Goal: Information Seeking & Learning: Learn about a topic

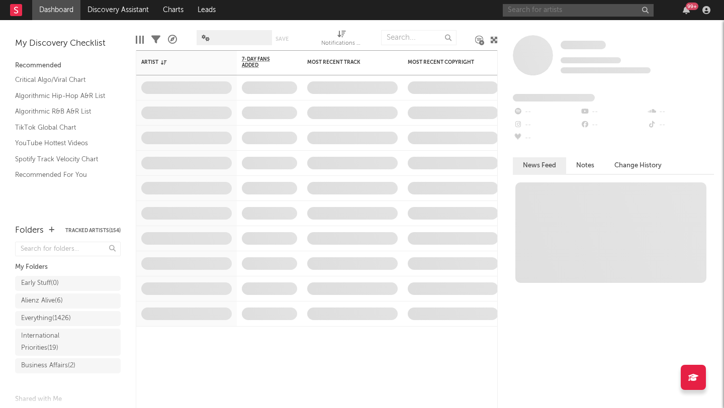
click at [556, 15] on input "text" at bounding box center [578, 10] width 151 height 13
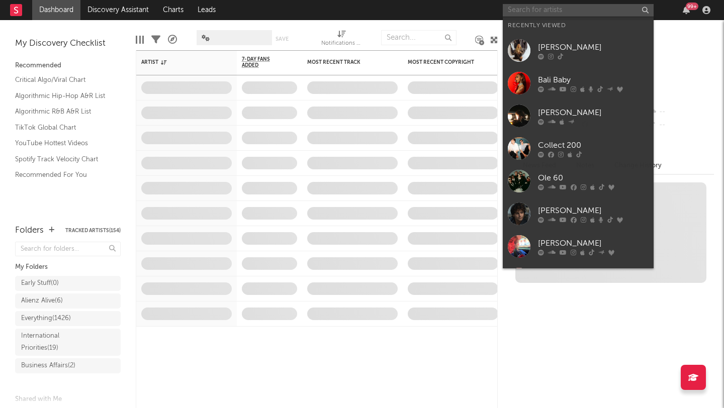
paste input "https://open.spotify.com/track/4SoEz2ACdz03TqLWuNqqm6?si=7eae64aaf4c843c2"
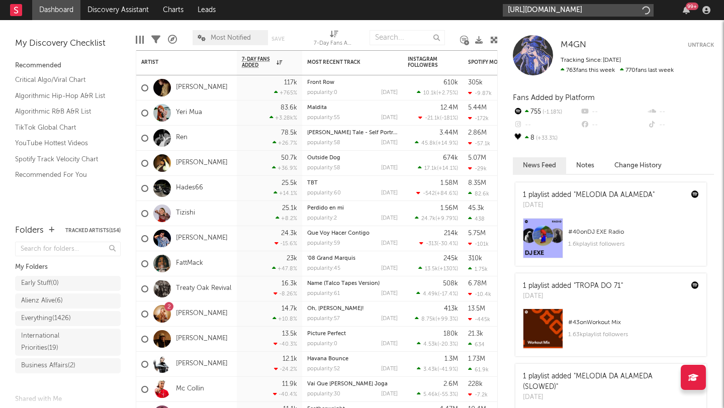
click at [639, 9] on input "https://open.spotify.com/track/4SoEz2ACdz03TqLWuNqqm6?si=7eae64aaf4c843c2" at bounding box center [578, 10] width 151 height 13
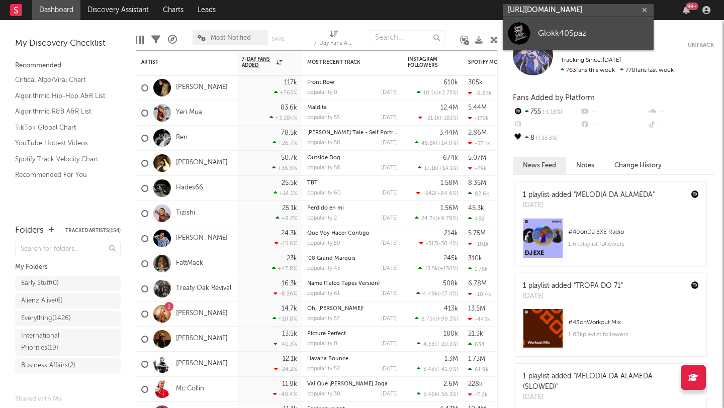
type input "https://open.spotify.com/track/4SoEz2ACdz03TqLWuNqqm6?si=7eae64aaf4c843c2"
click at [547, 39] on div "Glokk40Spaz" at bounding box center [593, 33] width 111 height 12
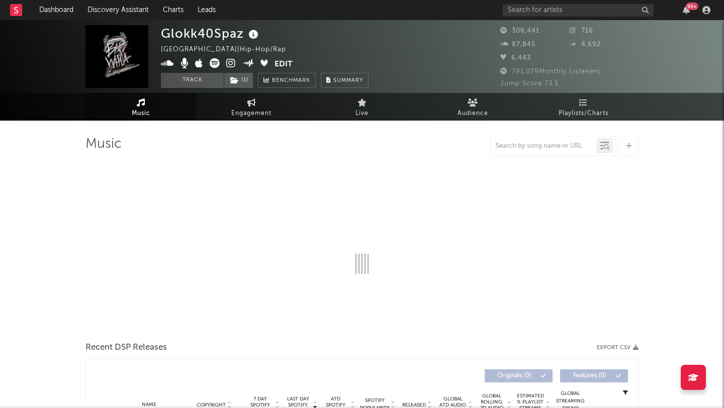
select select "6m"
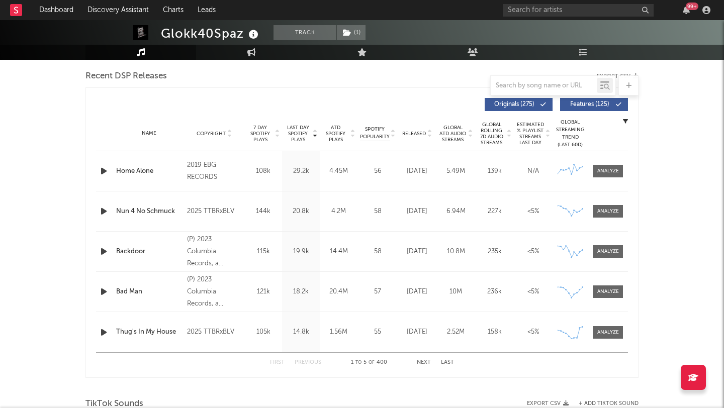
scroll to position [350, 0]
click at [609, 212] on div at bounding box center [608, 212] width 22 height 8
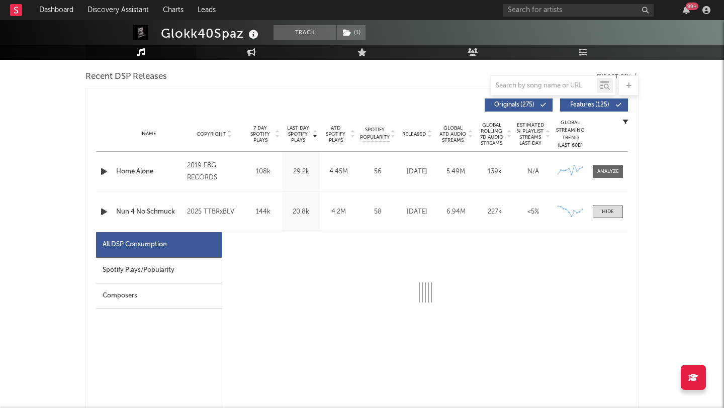
select select "6m"
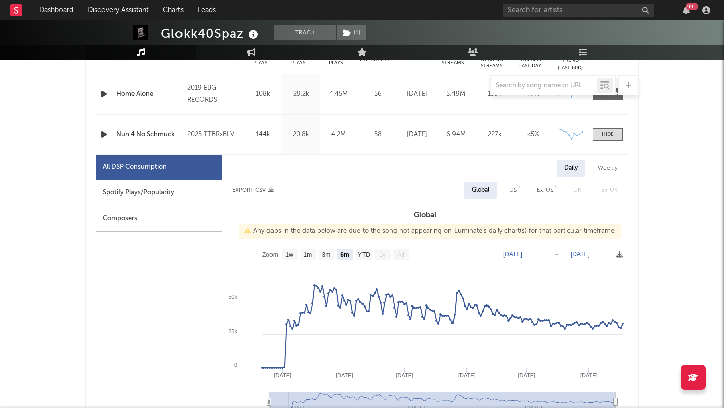
scroll to position [430, 0]
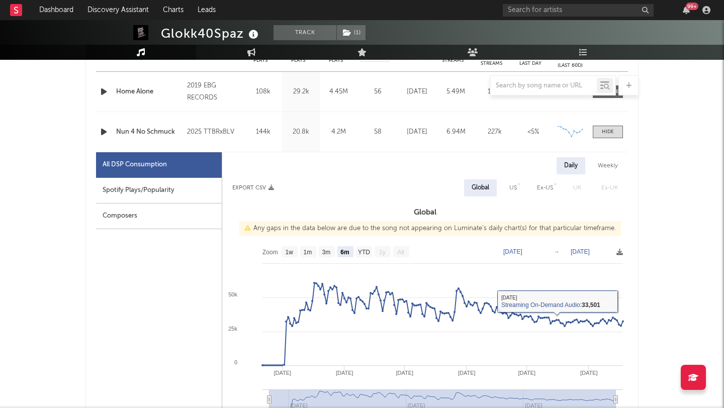
click at [510, 183] on div "US" at bounding box center [513, 188] width 8 height 12
select select "6m"
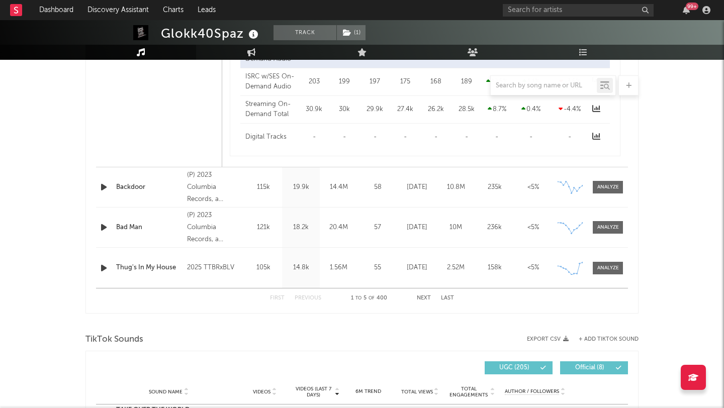
scroll to position [917, 0]
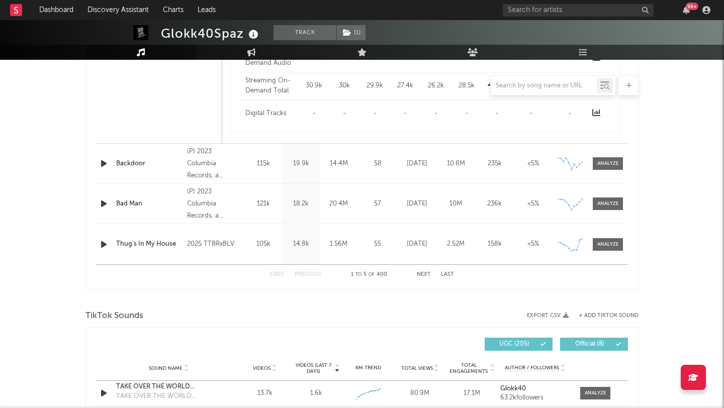
click at [416, 271] on div "First Previous 1 to 5 of 400 Next Last" at bounding box center [362, 275] width 184 height 20
click at [424, 273] on button "Next" at bounding box center [424, 275] width 14 height 6
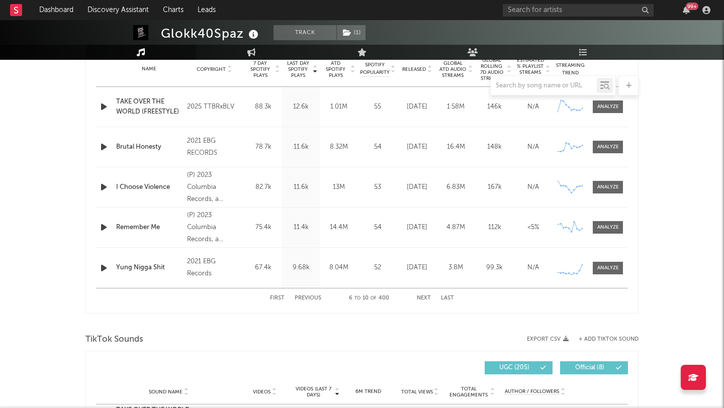
scroll to position [408, 0]
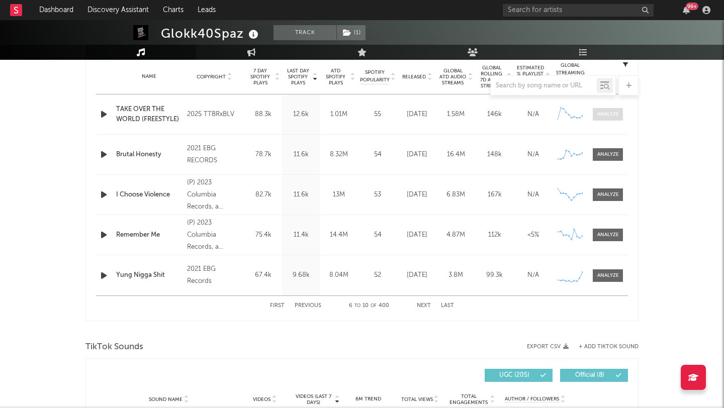
click at [617, 117] on div at bounding box center [608, 115] width 22 height 8
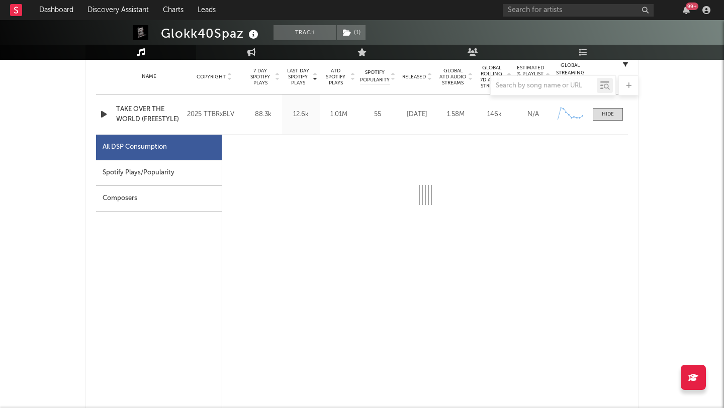
select select "1w"
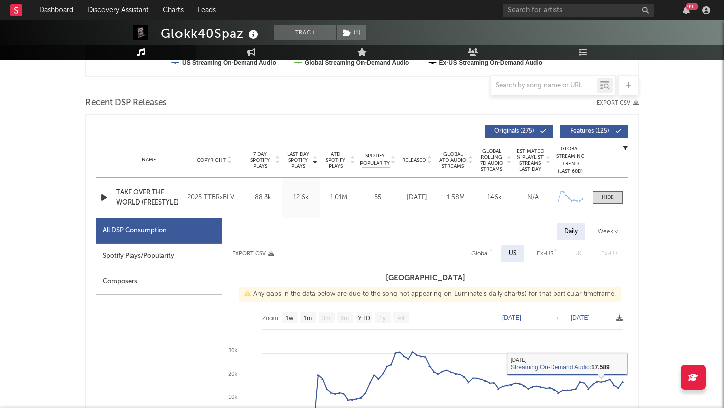
scroll to position [307, 0]
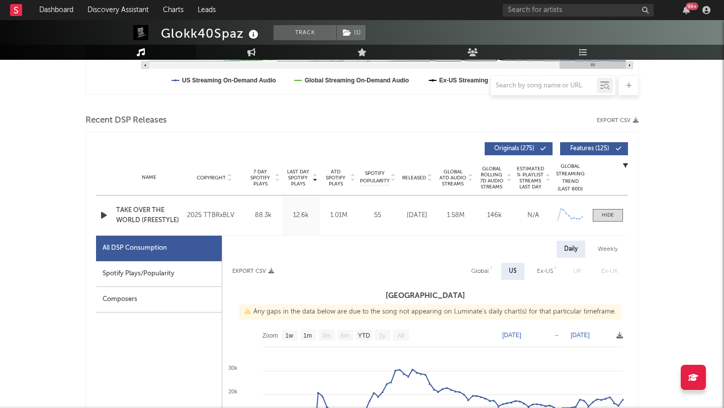
click at [250, 44] on div at bounding box center [362, 9] width 724 height 101
click at [250, 55] on icon at bounding box center [251, 52] width 9 height 8
select select "1w"
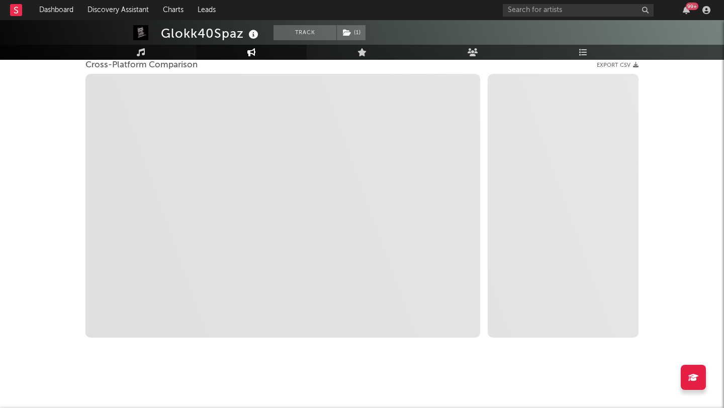
scroll to position [140, 0]
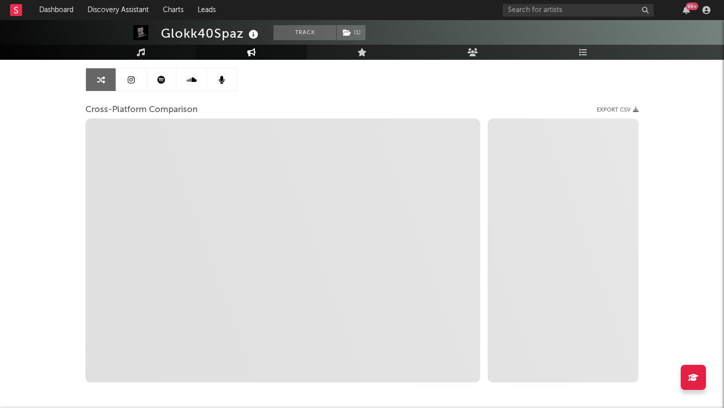
select select "1m"
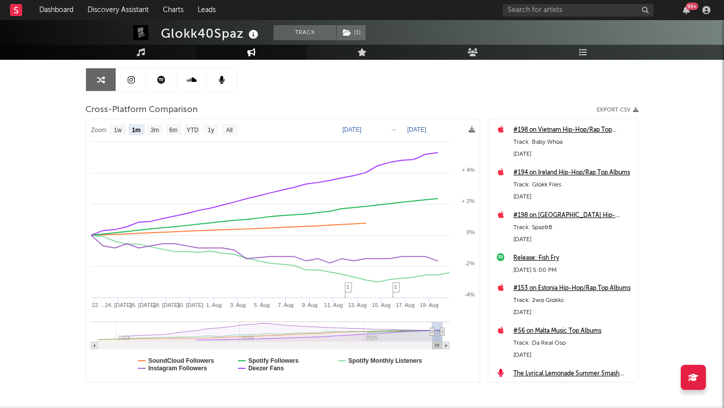
scroll to position [47, 0]
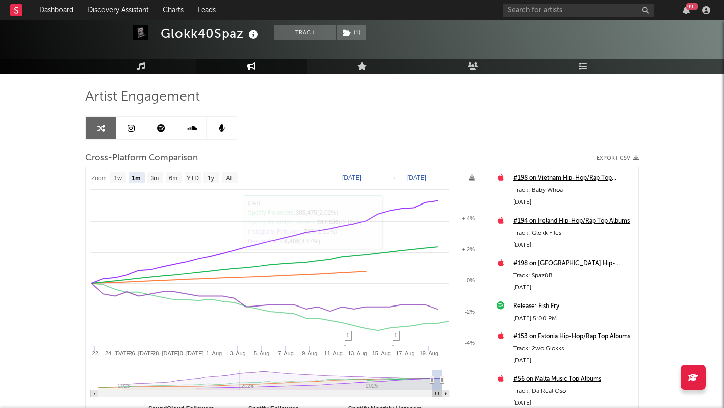
click at [146, 74] on div "Artist Engagement Cross-Platform Comparison Export CSV Zoom 1w 1m 3m 6m YTD 1y …" at bounding box center [361, 272] width 553 height 397
click at [143, 69] on icon at bounding box center [141, 66] width 9 height 8
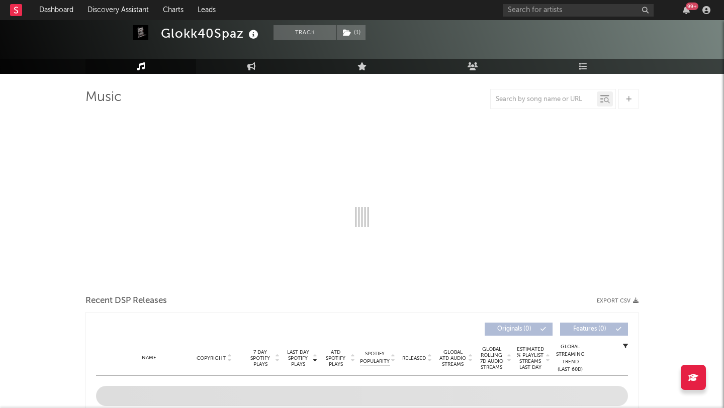
select select "6m"
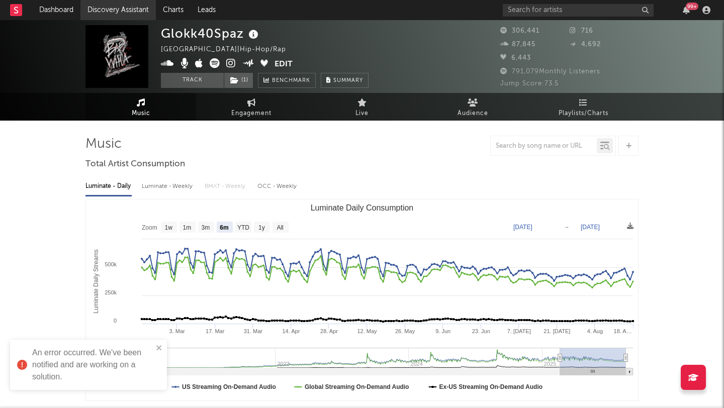
click at [137, 14] on link "Discovery Assistant" at bounding box center [117, 10] width 75 height 20
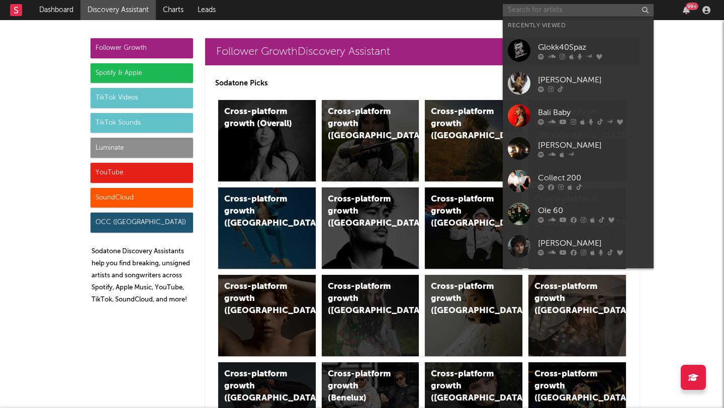
click at [573, 8] on input "text" at bounding box center [578, 10] width 151 height 13
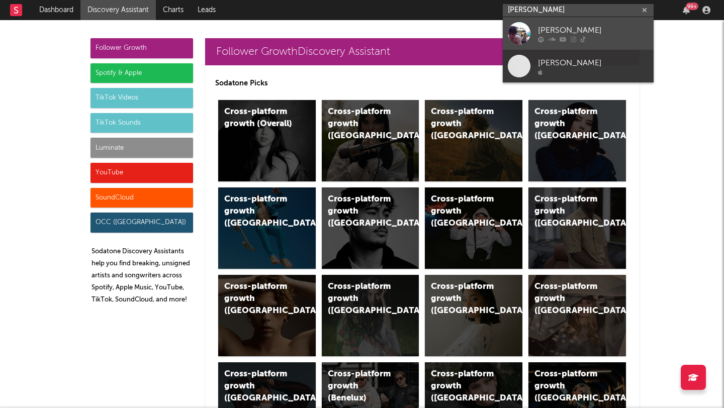
type input "benny bellson"
click at [607, 25] on div "Benny Bellson" at bounding box center [593, 30] width 111 height 12
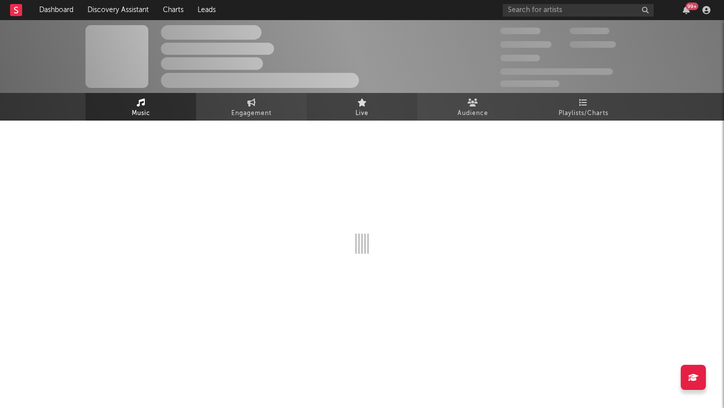
select select "6m"
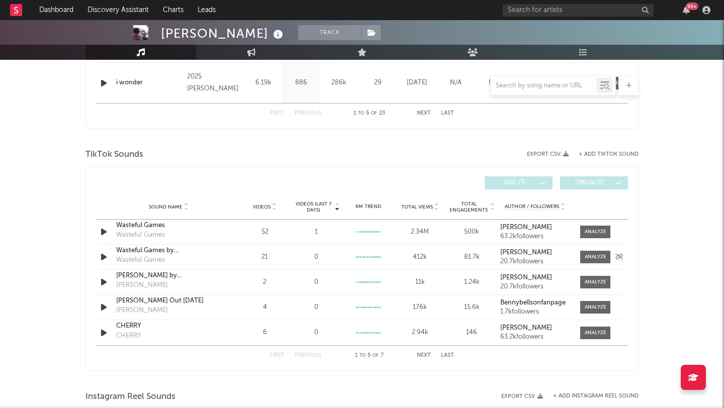
scroll to position [602, 0]
click at [424, 349] on div "First Previous 1 to 5 of 7 Next Last" at bounding box center [362, 354] width 184 height 20
click at [423, 352] on button "Next" at bounding box center [424, 354] width 14 height 6
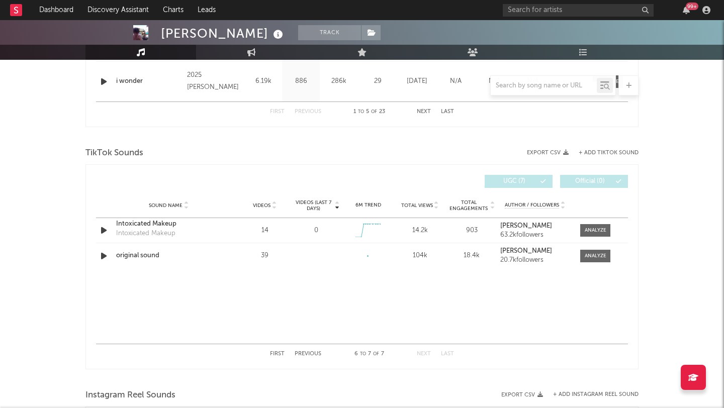
click at [307, 353] on button "Previous" at bounding box center [308, 354] width 27 height 6
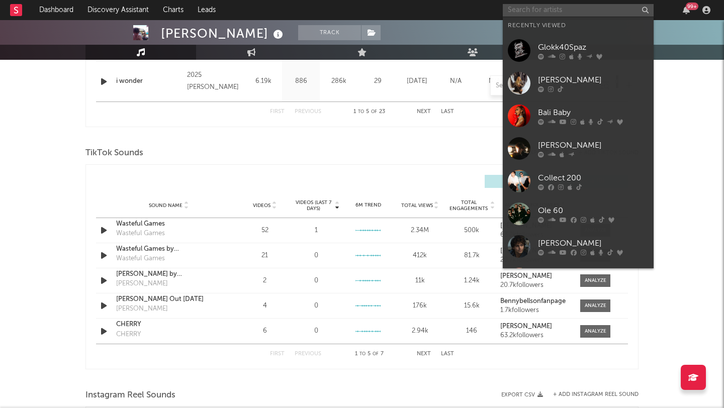
click at [534, 14] on input "text" at bounding box center [578, 10] width 151 height 13
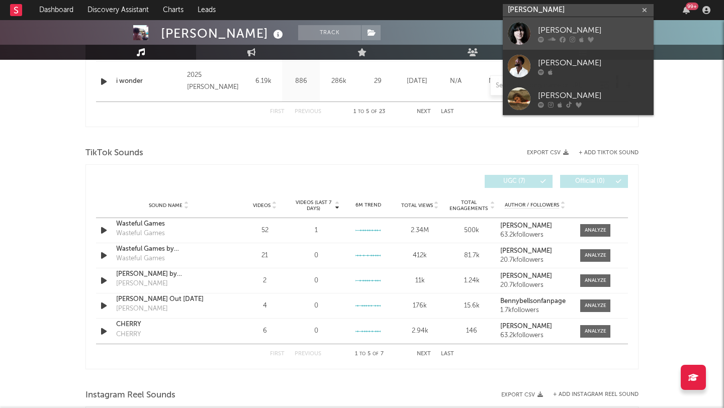
type input "emma anderson"
click at [534, 25] on link "Emma Anderson" at bounding box center [578, 33] width 151 height 33
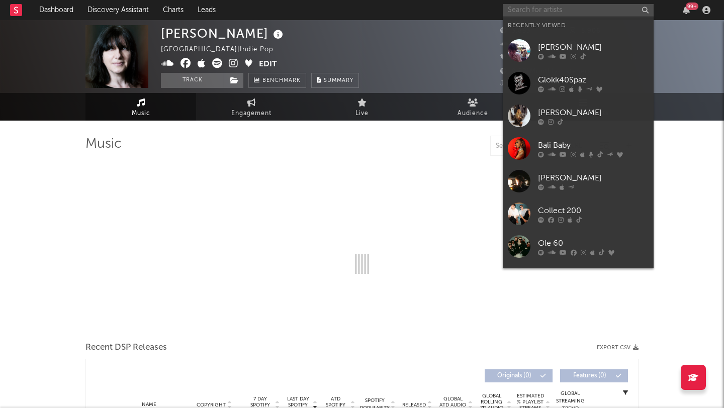
click at [567, 5] on input "text" at bounding box center [578, 10] width 151 height 13
select select "1w"
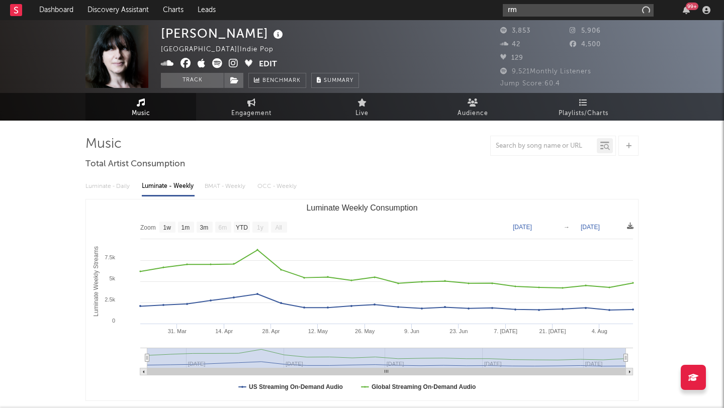
type input "r"
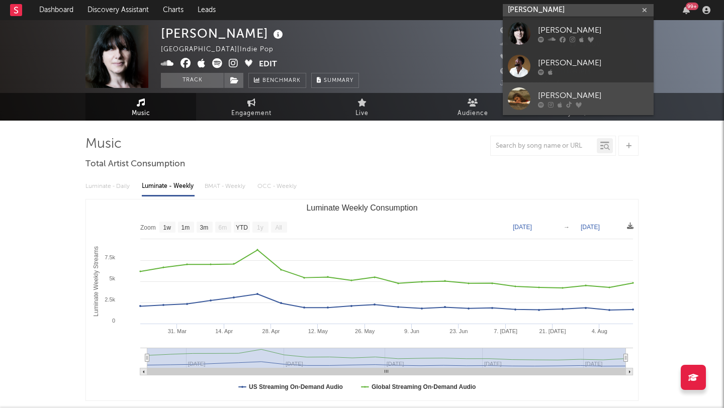
type input "emma anderson"
click at [564, 84] on link "Emma Andersen" at bounding box center [578, 98] width 151 height 33
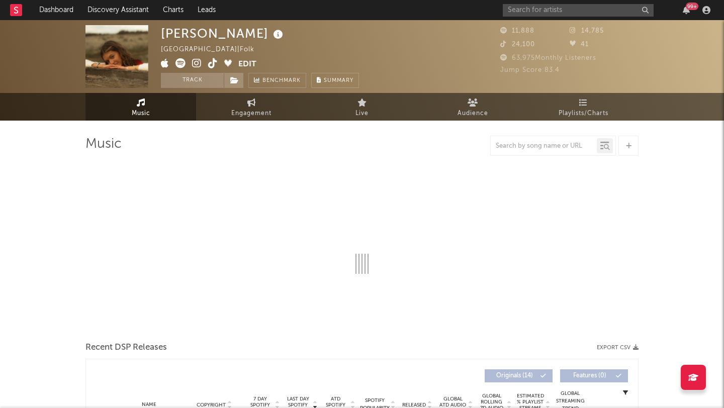
select select "6m"
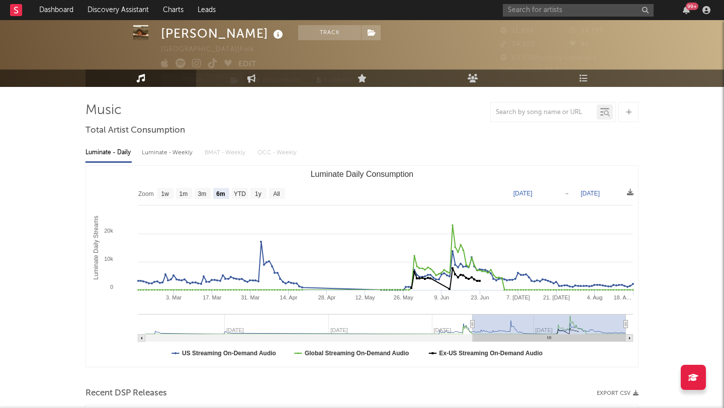
scroll to position [37, 0]
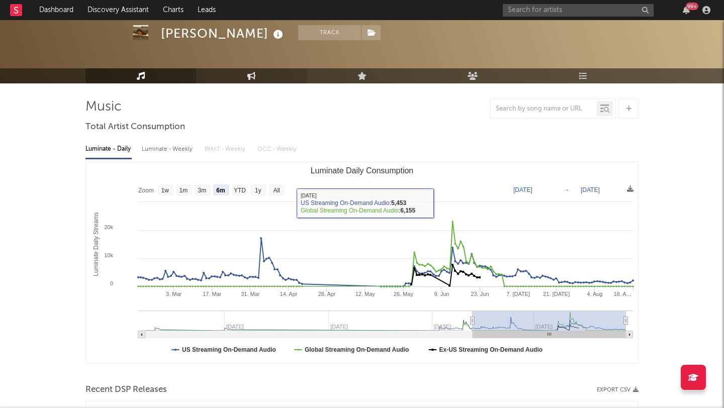
click at [263, 72] on link "Engagement" at bounding box center [251, 75] width 111 height 15
select select "1w"
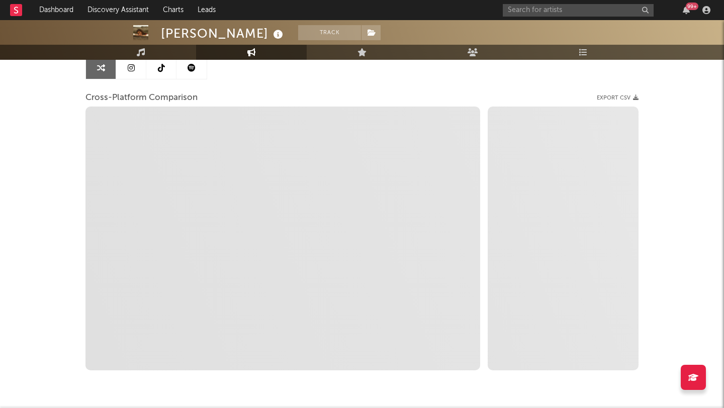
scroll to position [140, 0]
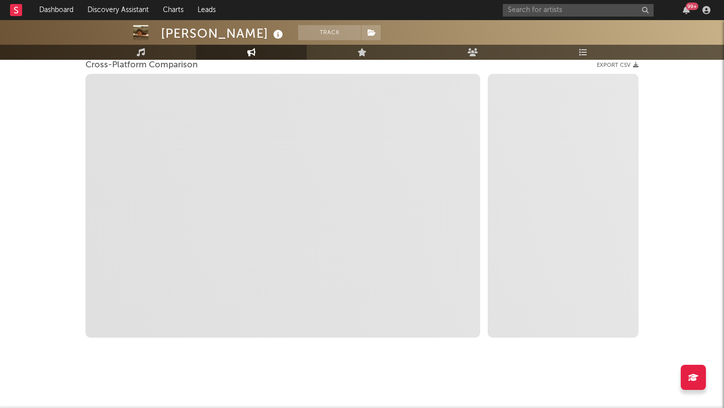
select select "1m"
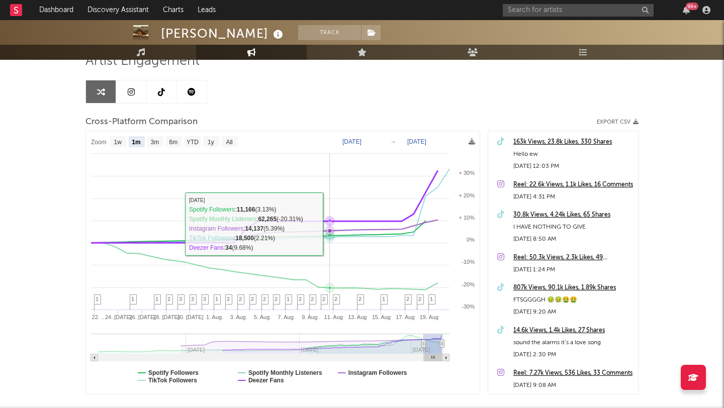
scroll to position [0, 0]
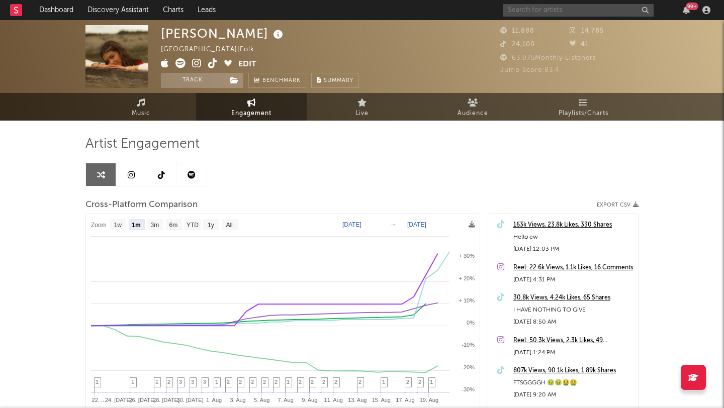
click at [514, 12] on input "text" at bounding box center [578, 10] width 151 height 13
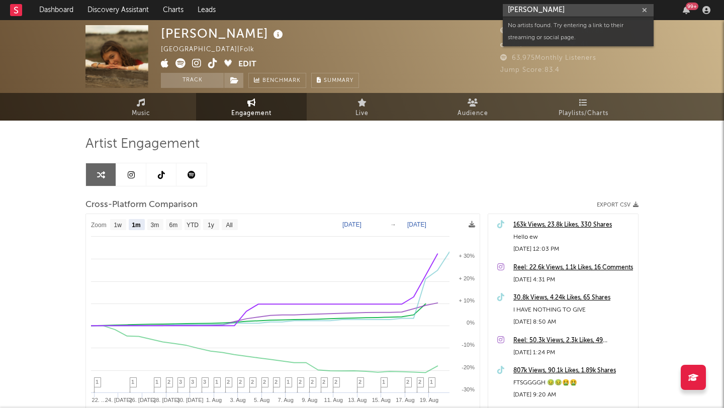
click at [525, 10] on input "jessssica baio" at bounding box center [578, 10] width 151 height 13
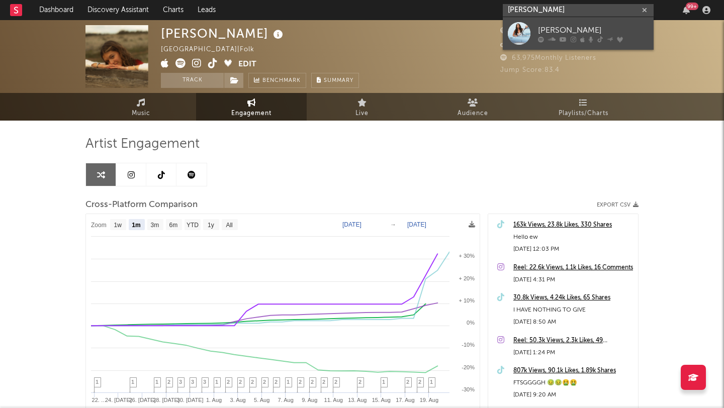
type input "jesssica baio"
click at [551, 24] on div "Jessica Baio" at bounding box center [593, 30] width 111 height 12
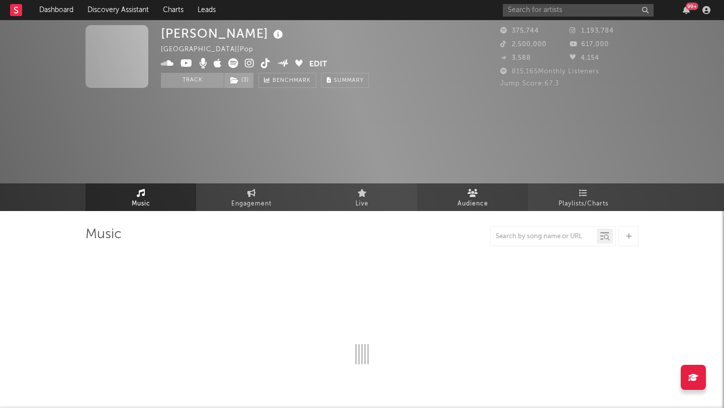
select select "6m"
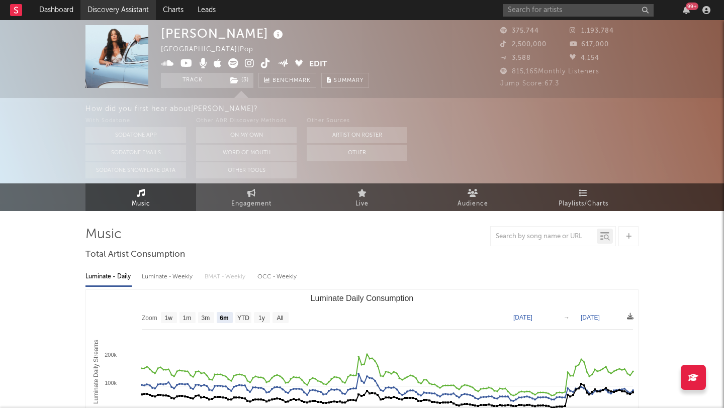
click at [126, 13] on link "Discovery Assistant" at bounding box center [117, 10] width 75 height 20
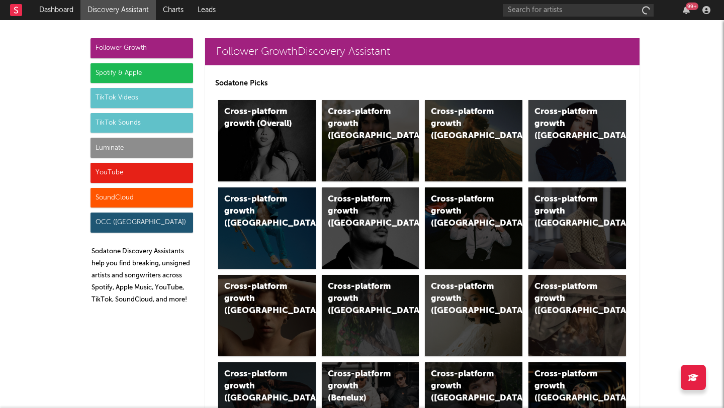
click at [138, 154] on div "Luminate" at bounding box center [141, 148] width 103 height 20
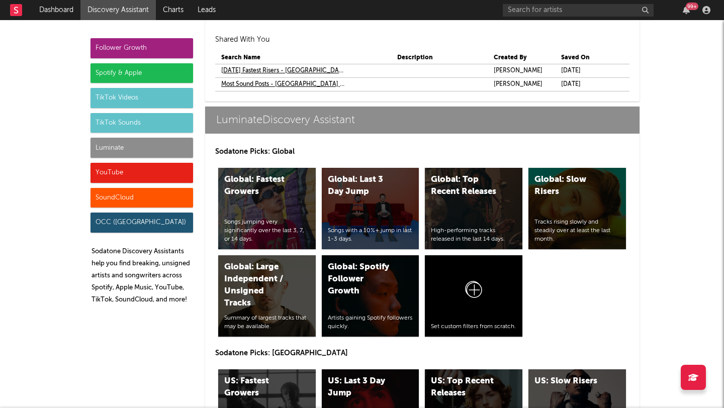
scroll to position [4714, 0]
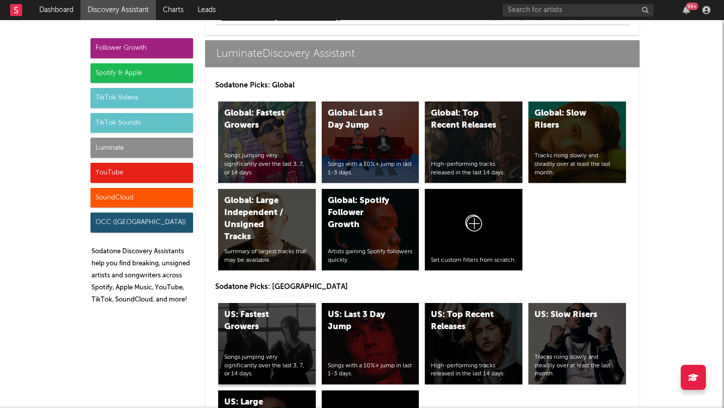
click at [248, 318] on div "US: Fastest Growers" at bounding box center [258, 321] width 68 height 24
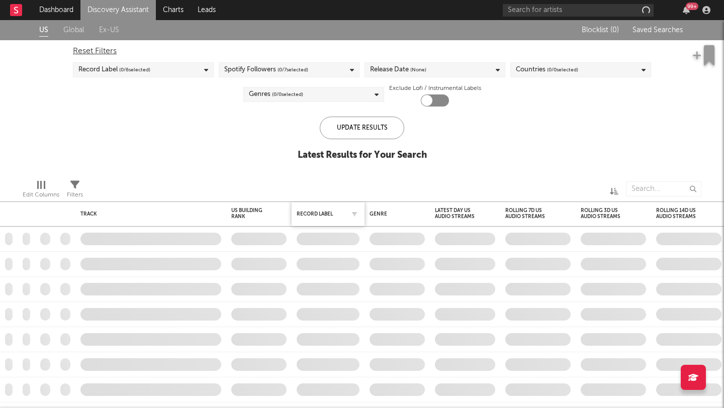
checkbox input "true"
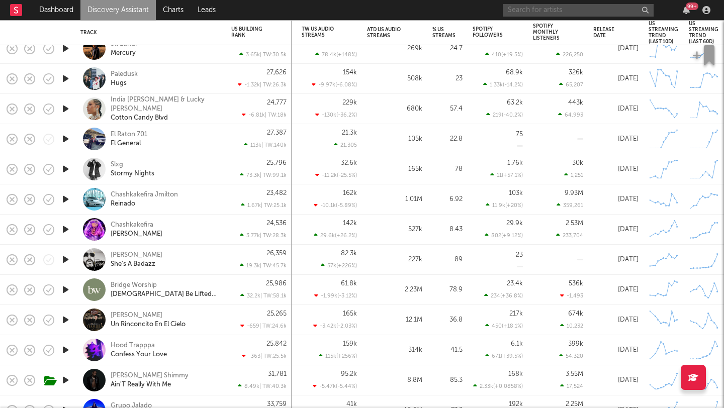
click at [529, 15] on input "text" at bounding box center [578, 10] width 151 height 13
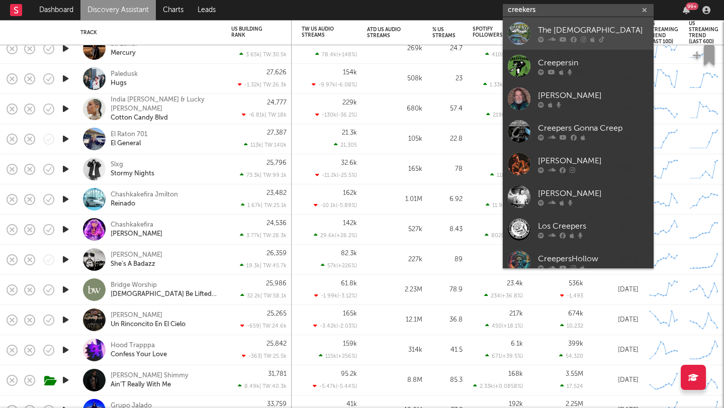
type input "creekers"
click at [525, 36] on div at bounding box center [519, 33] width 23 height 23
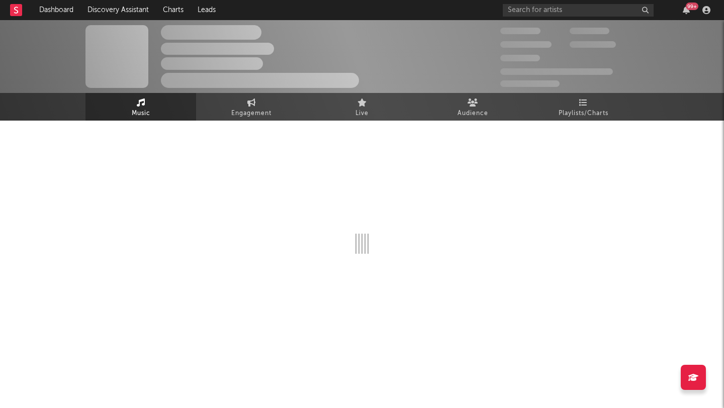
select select "6m"
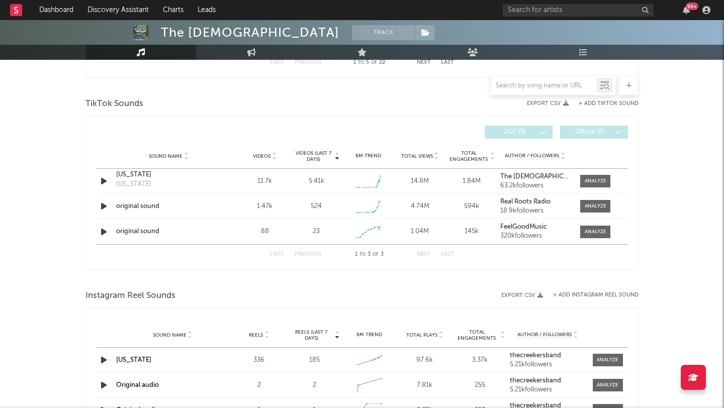
scroll to position [654, 0]
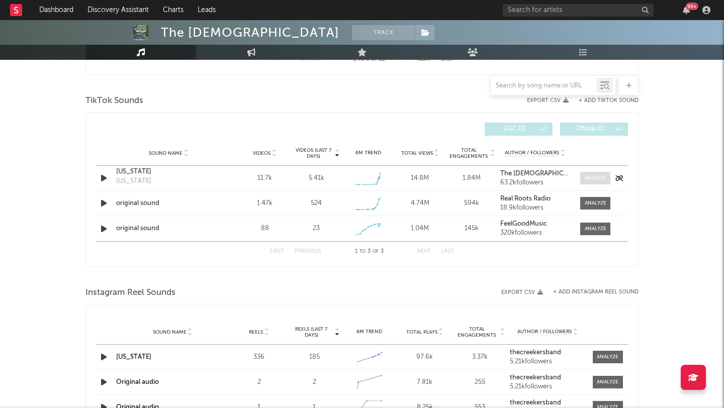
click at [586, 181] on div at bounding box center [596, 178] width 22 height 8
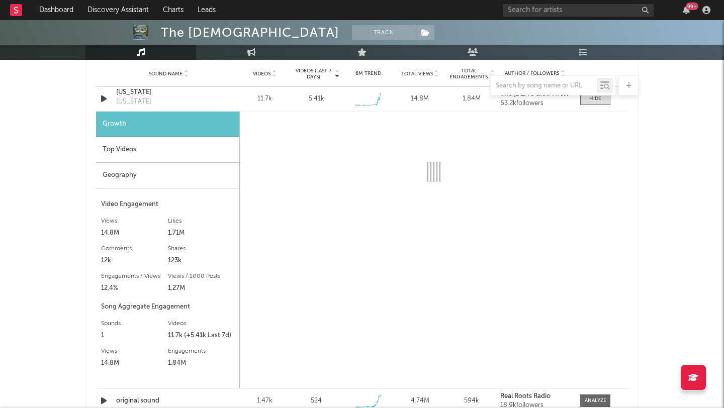
scroll to position [776, 0]
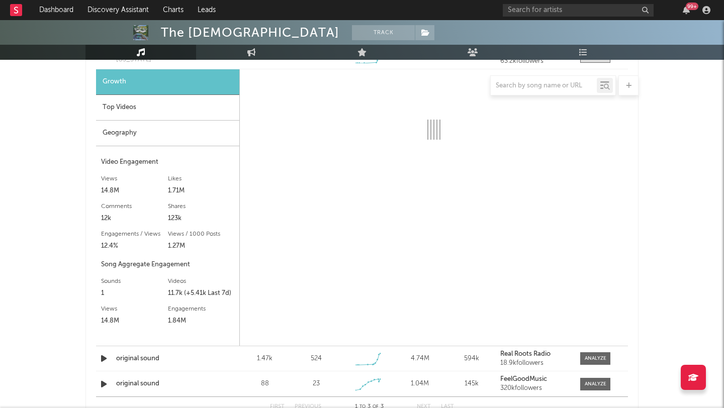
select select "1w"
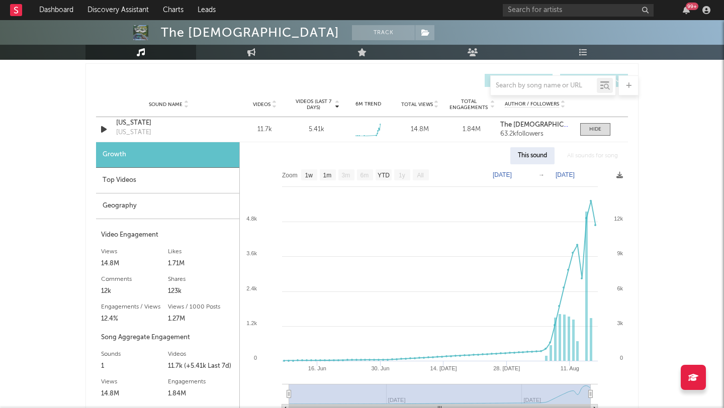
scroll to position [715, 0]
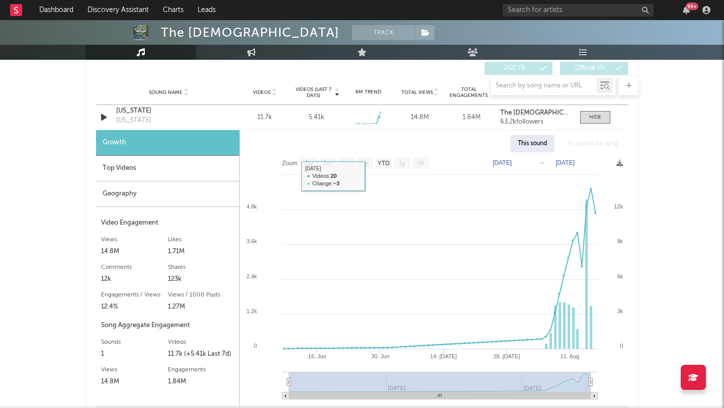
click at [207, 167] on div "Top Videos" at bounding box center [167, 169] width 143 height 26
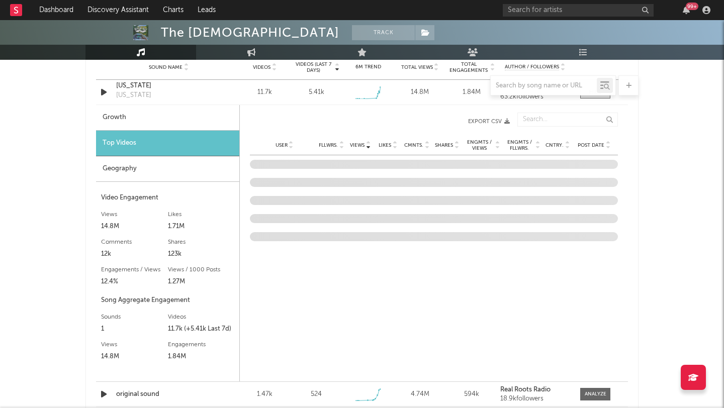
scroll to position [742, 0]
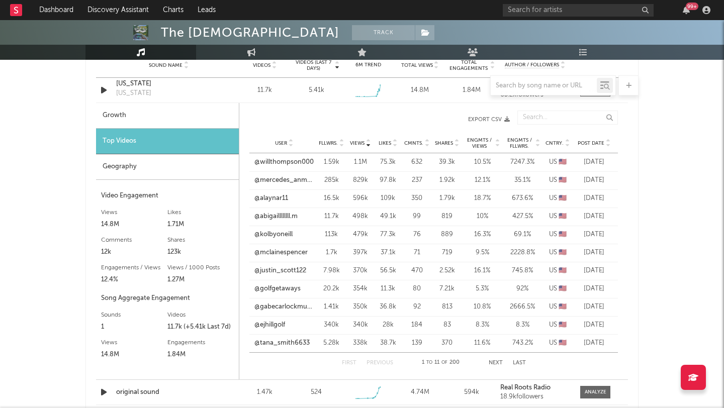
click at [179, 114] on div "Growth" at bounding box center [167, 116] width 143 height 26
select select "1w"
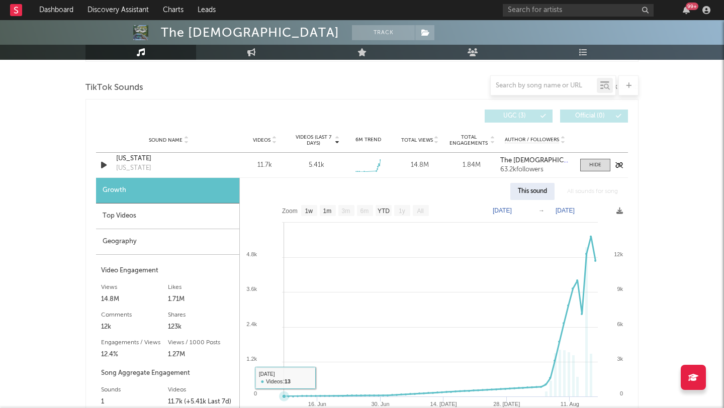
scroll to position [660, 0]
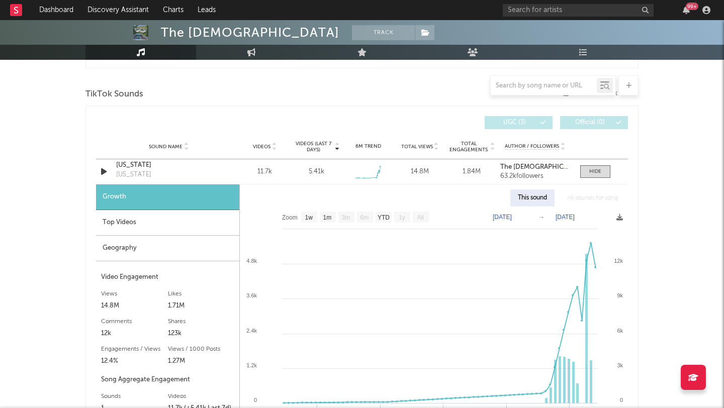
click at [133, 226] on div "Top Videos" at bounding box center [167, 223] width 143 height 26
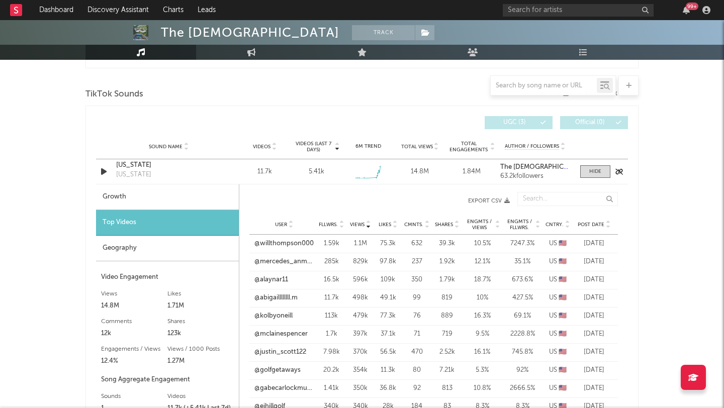
click at [133, 164] on div "Tennessee" at bounding box center [168, 165] width 105 height 10
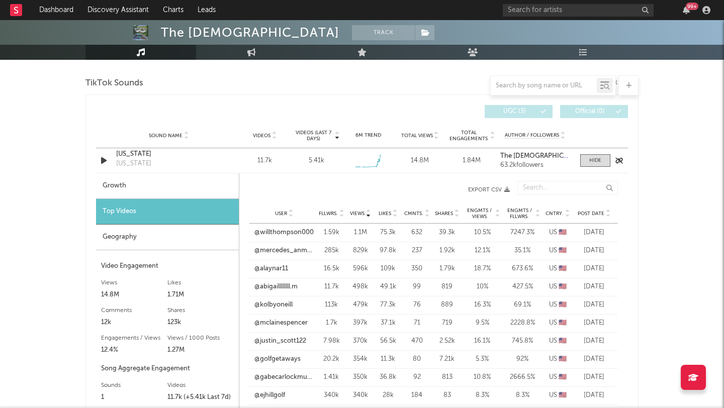
click at [387, 170] on div "Sound Name Tennessee Tennessee Videos 11.7k Videos (last 7 days) 5.41k Weekly G…" at bounding box center [362, 160] width 532 height 25
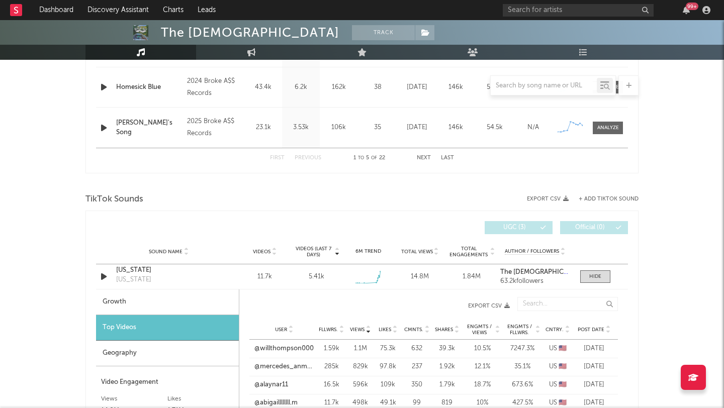
scroll to position [556, 0]
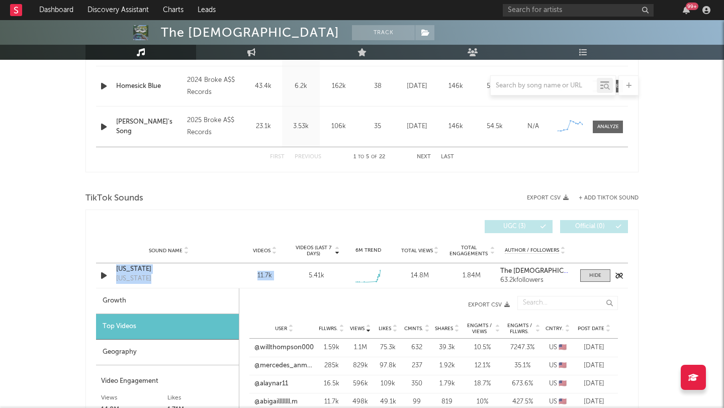
drag, startPoint x: 305, startPoint y: 268, endPoint x: 204, endPoint y: 268, distance: 101.0
click at [204, 268] on div "Sound Name Tennessee Tennessee Videos 11.7k Videos (last 7 days) 5.41k Weekly G…" at bounding box center [362, 275] width 532 height 25
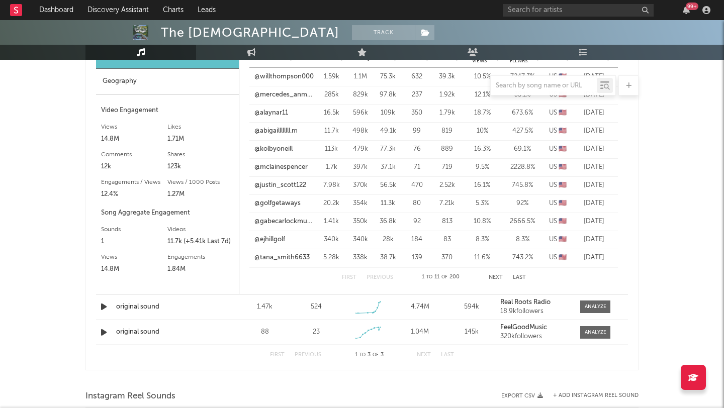
scroll to position [826, 0]
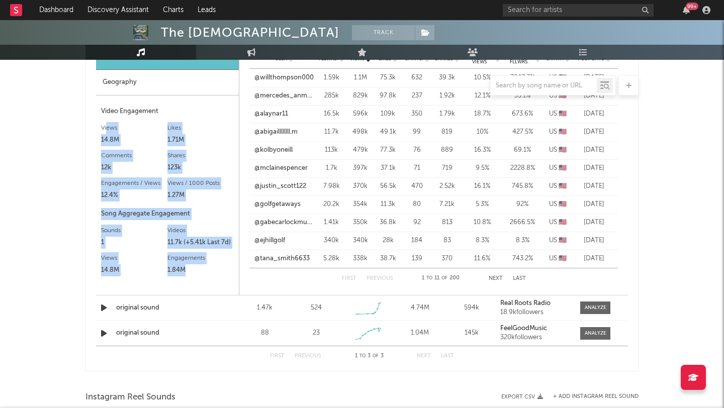
drag, startPoint x: 204, startPoint y: 278, endPoint x: 108, endPoint y: 125, distance: 181.1
click at [108, 125] on div "Video Engagement Views 14.8M Likes 1.71M Likes 1.71M Comments 12k Shares 123k E…" at bounding box center [167, 195] width 133 height 179
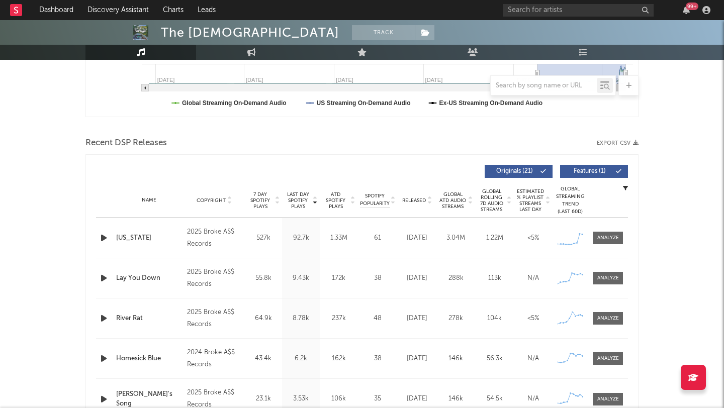
scroll to position [0, 0]
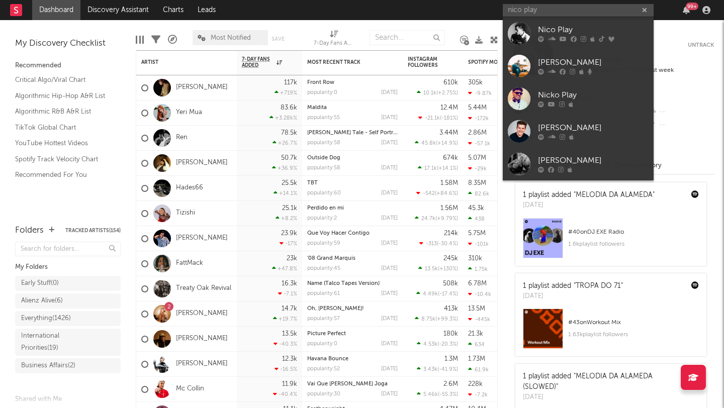
click at [572, 13] on input "nico play" at bounding box center [578, 10] width 151 height 13
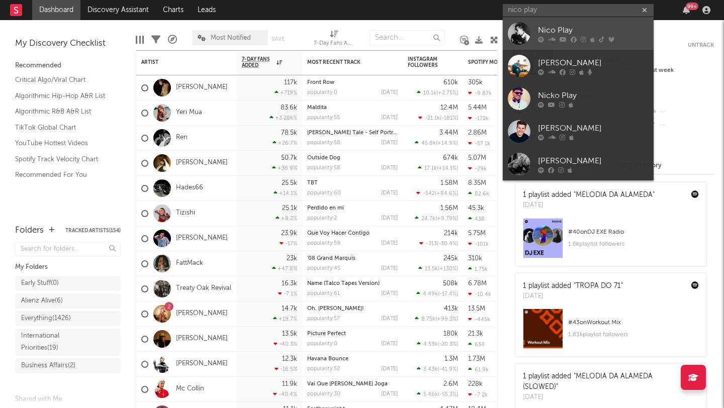
type input "nico play"
click at [565, 25] on div "Nico Play" at bounding box center [593, 30] width 111 height 12
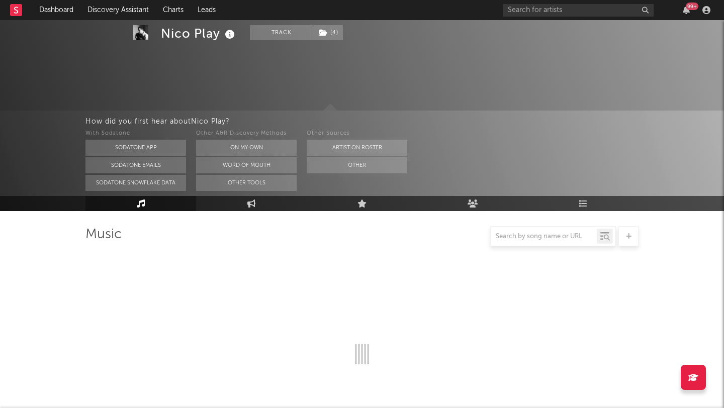
select select "6m"
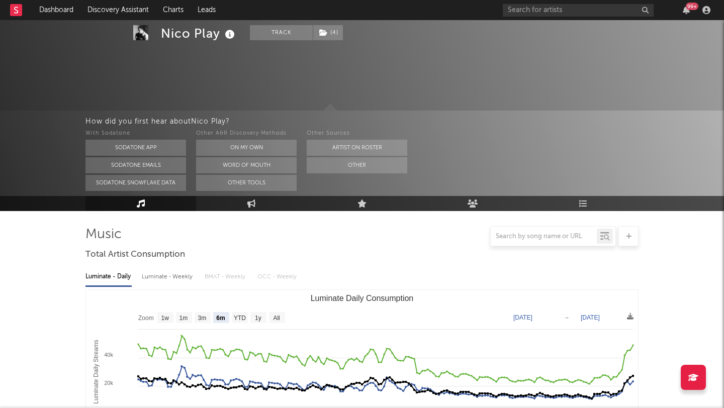
scroll to position [89, 0]
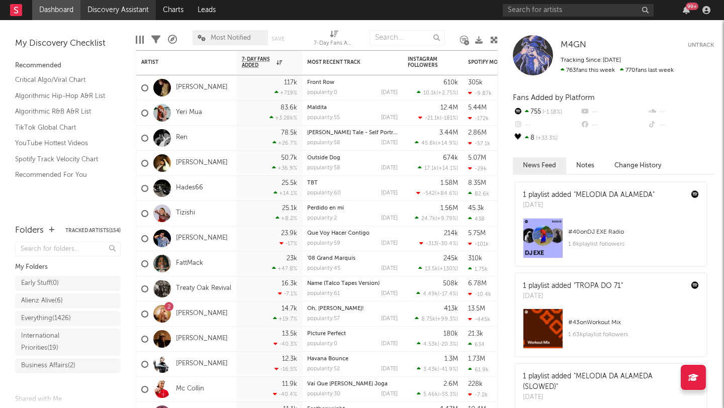
click at [122, 1] on link "Discovery Assistant" at bounding box center [117, 10] width 75 height 20
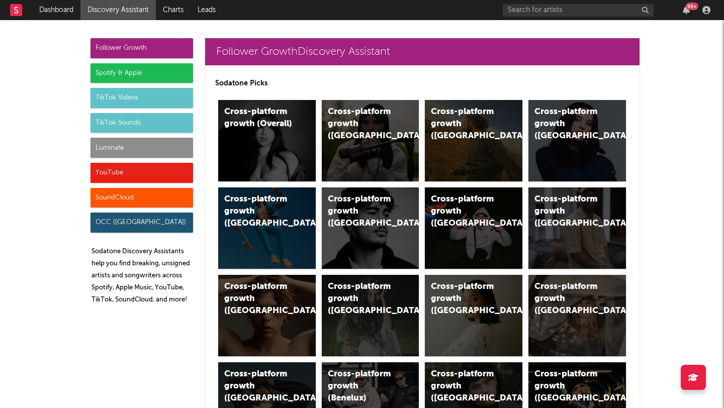
click at [135, 148] on div "Luminate" at bounding box center [141, 148] width 103 height 20
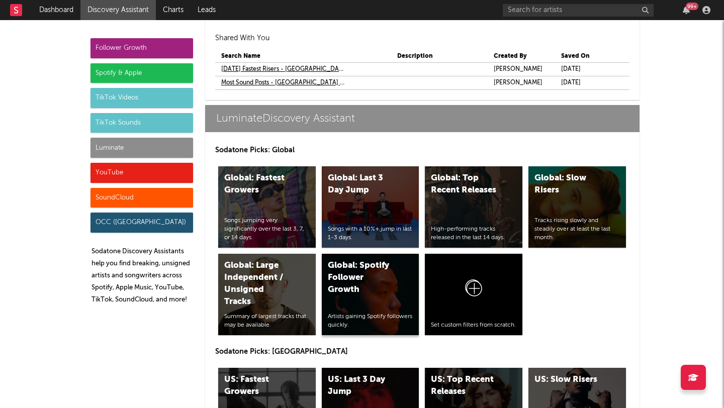
scroll to position [4714, 0]
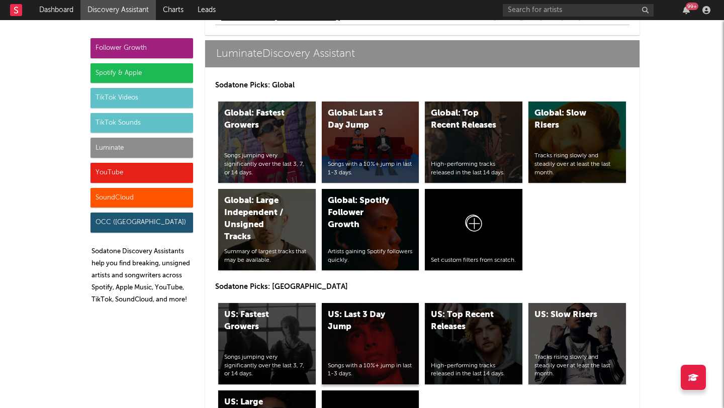
click at [368, 341] on div "US: Last 3 Day Jump Songs with a 10%+ jump in last 1-3 days." at bounding box center [371, 343] width 98 height 81
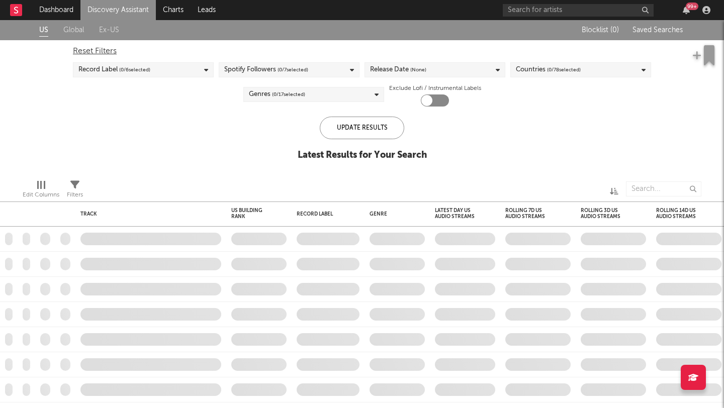
checkbox input "true"
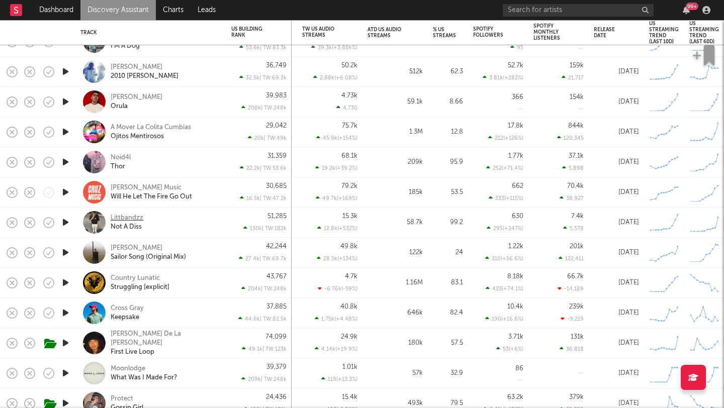
click at [135, 219] on div "Littbandzz" at bounding box center [127, 218] width 33 height 9
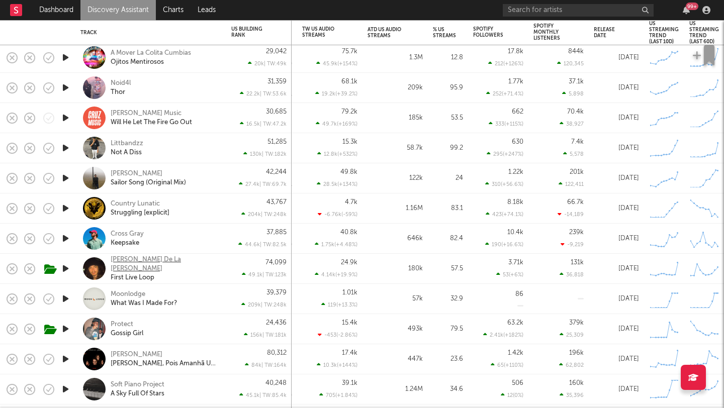
click at [156, 261] on div "Brent De La Cruz" at bounding box center [165, 264] width 108 height 18
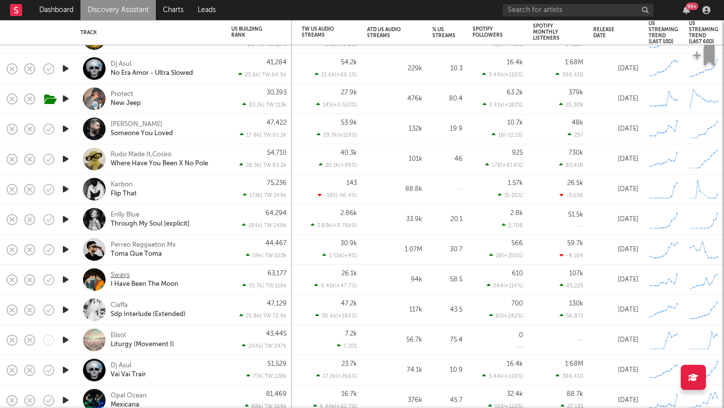
click at [116, 274] on div "Sways" at bounding box center [120, 275] width 19 height 9
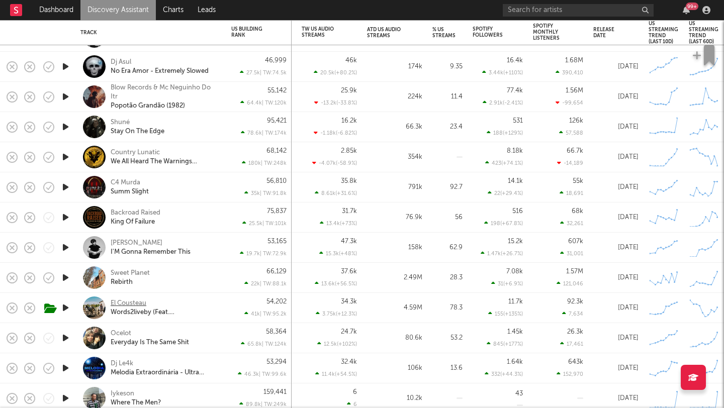
click at [124, 305] on div "El Cousteau" at bounding box center [129, 303] width 36 height 9
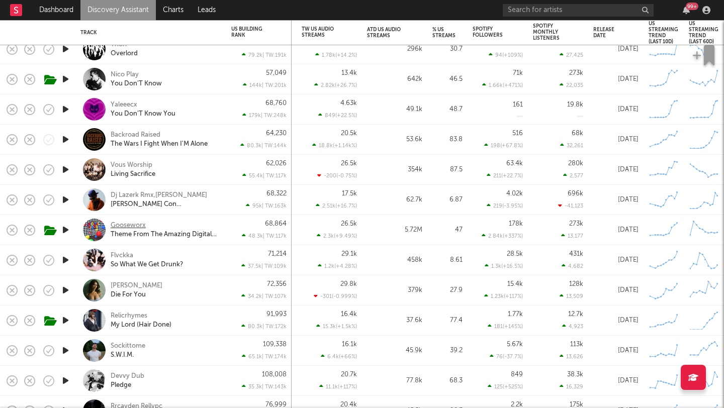
click at [129, 223] on div "Gooseworx" at bounding box center [128, 225] width 35 height 9
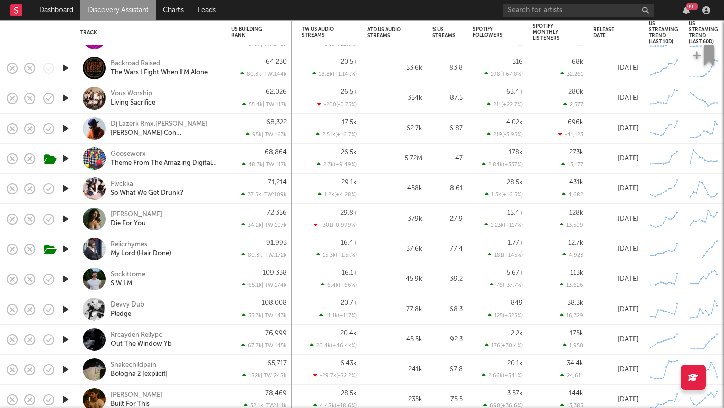
click at [133, 243] on div "Relicrhymes" at bounding box center [129, 244] width 37 height 9
click at [121, 274] on div "Sockittome" at bounding box center [128, 274] width 35 height 9
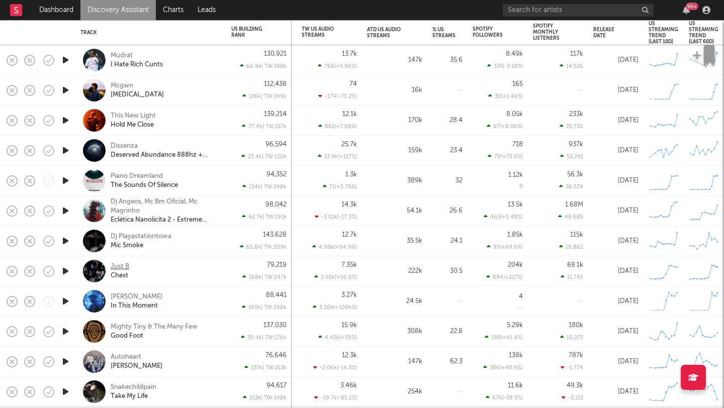
click at [126, 270] on div "Just B" at bounding box center [120, 266] width 19 height 9
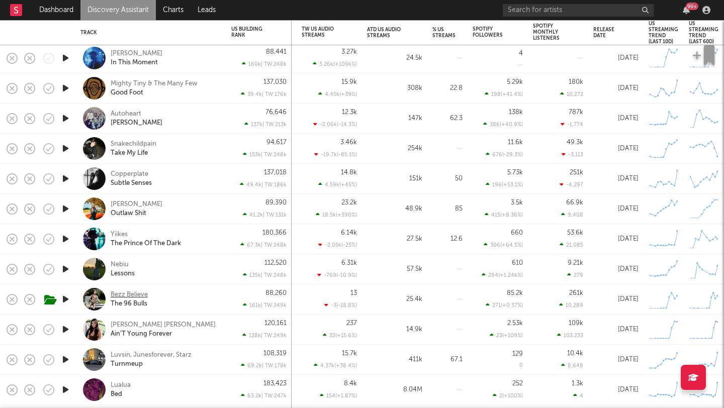
click at [134, 294] on div "Bezz Believe" at bounding box center [129, 295] width 37 height 9
click at [125, 326] on div "Stephanie Ryann" at bounding box center [163, 325] width 105 height 9
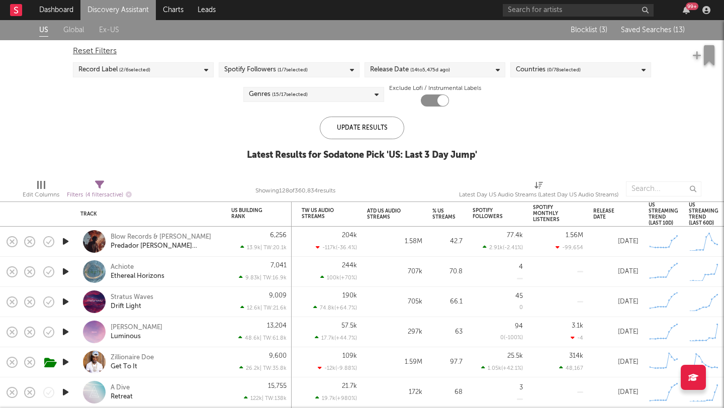
click at [659, 30] on span "Saved Searches ( 13 )" at bounding box center [653, 30] width 64 height 7
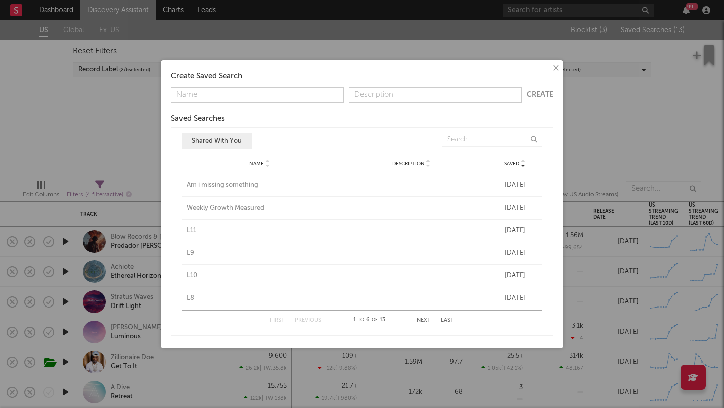
click at [234, 187] on div "Am i missing something" at bounding box center [259, 185] width 147 height 10
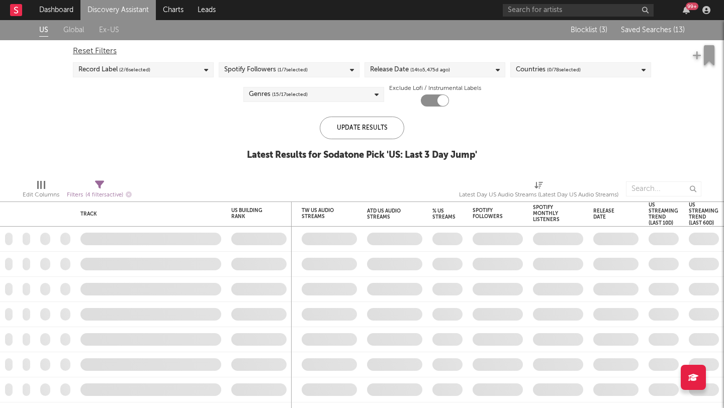
checkbox input "false"
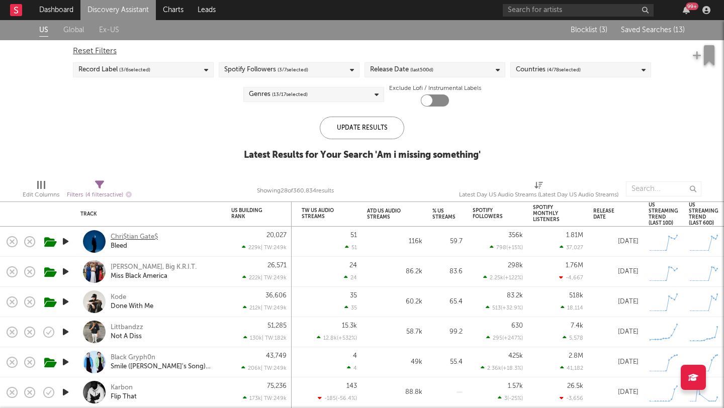
click at [148, 235] on div "Chri$tian Gate$" at bounding box center [134, 237] width 47 height 9
click at [125, 266] on div "Kirby, Big K.R.I.T." at bounding box center [154, 267] width 86 height 9
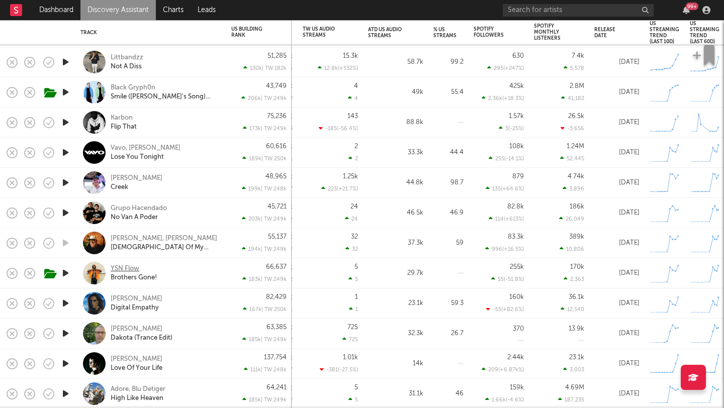
click at [129, 267] on div "YSN Flow" at bounding box center [125, 268] width 29 height 9
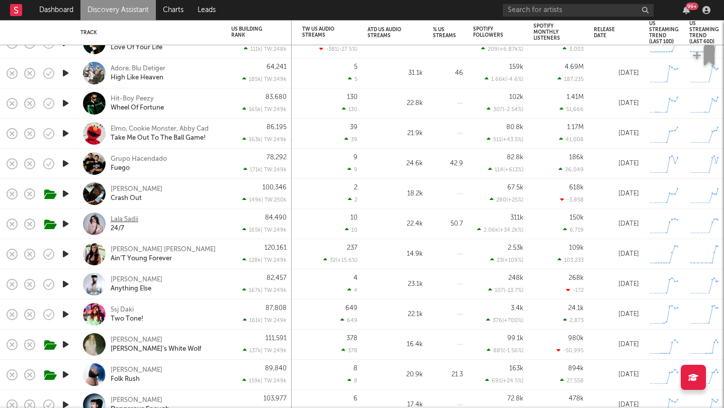
click at [129, 220] on div "Lala Sadii" at bounding box center [125, 219] width 28 height 9
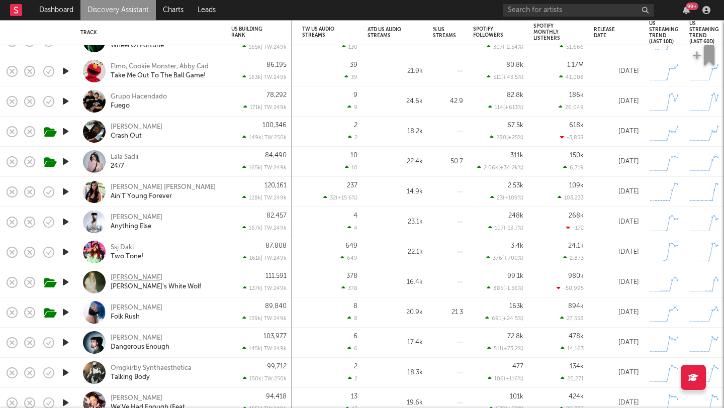
click at [124, 277] on div "Amélie Farren" at bounding box center [137, 277] width 52 height 9
click at [137, 311] on div "Anya Nami" at bounding box center [137, 308] width 52 height 9
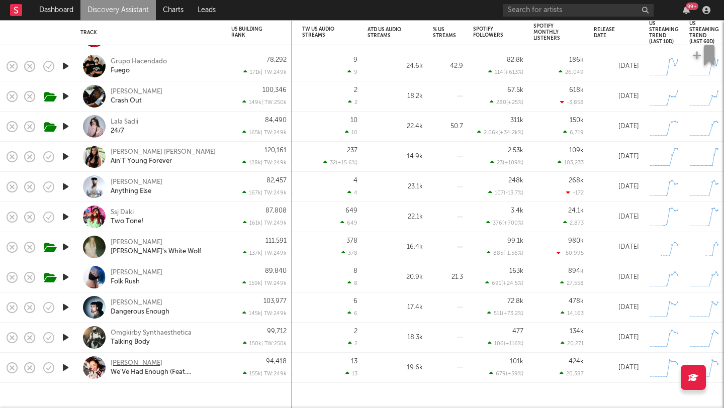
click at [129, 363] on div "Melina Kb" at bounding box center [137, 363] width 52 height 9
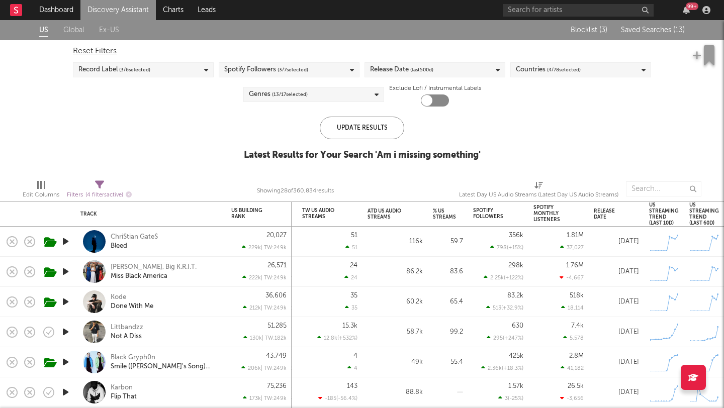
click at [662, 35] on div "Blocklist ( 3 ) Saved Searches ( 13 )" at bounding box center [622, 30] width 126 height 20
click at [661, 32] on span "Saved Searches ( 13 )" at bounding box center [653, 30] width 64 height 7
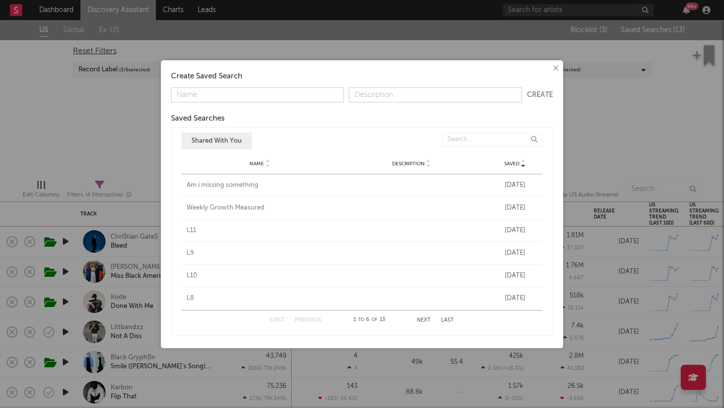
click at [194, 207] on div "Weekly Growth Measured" at bounding box center [259, 208] width 147 height 10
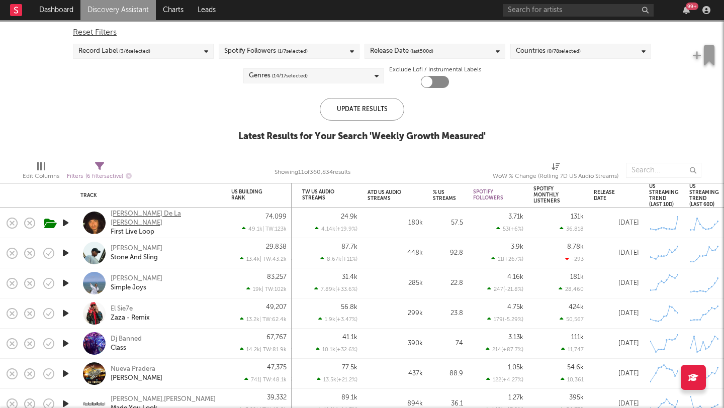
click at [121, 215] on div "Brent De La Cruz" at bounding box center [165, 219] width 108 height 18
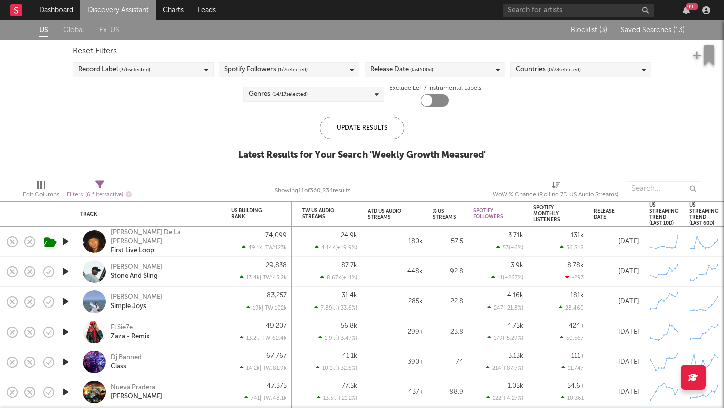
click at [653, 35] on div "Blocklist ( 3 ) Saved Searches ( 13 )" at bounding box center [622, 30] width 126 height 20
click at [651, 32] on span "Saved Searches ( 13 )" at bounding box center [653, 30] width 64 height 7
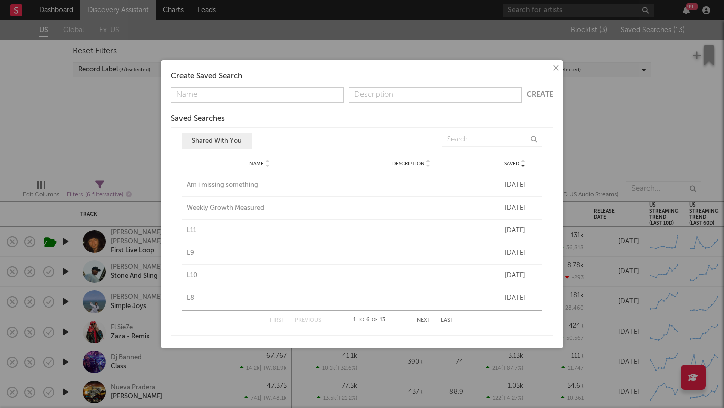
click at [195, 230] on div "L11" at bounding box center [259, 231] width 147 height 10
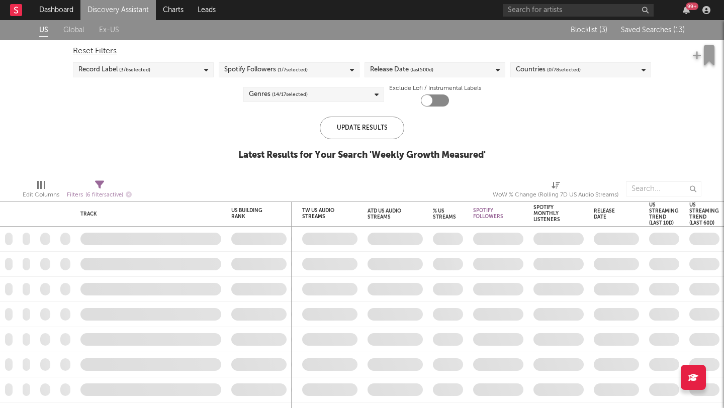
checkbox input "true"
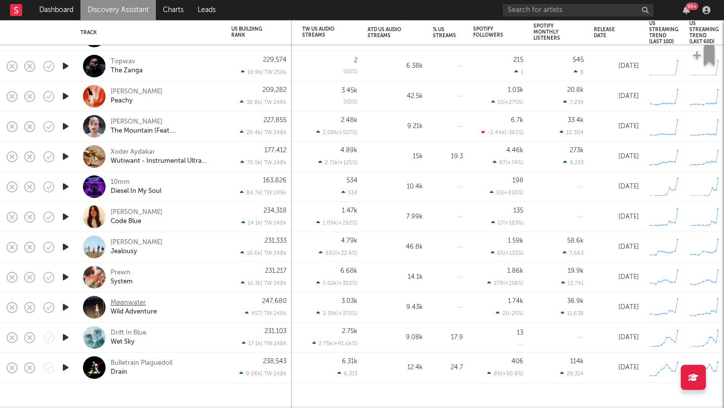
click at [132, 303] on div "Møønwater" at bounding box center [128, 303] width 35 height 9
click at [136, 215] on div "Leonie Persch" at bounding box center [137, 212] width 52 height 9
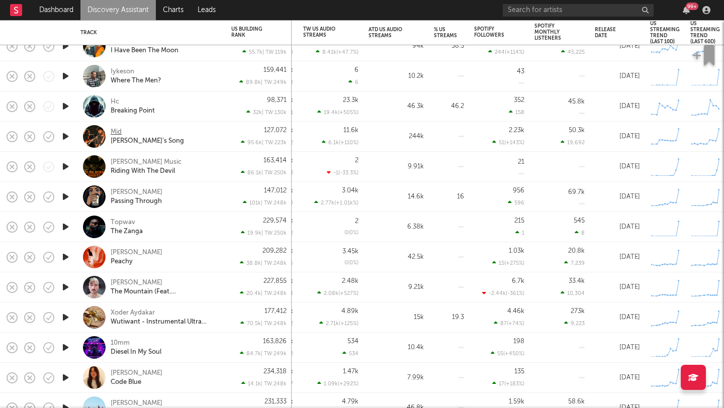
click at [117, 128] on div "Mid" at bounding box center [116, 132] width 11 height 9
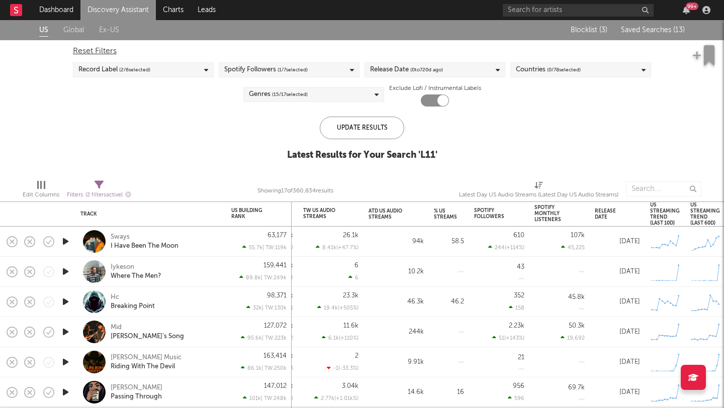
click at [639, 27] on span "Saved Searches ( 13 )" at bounding box center [653, 30] width 64 height 7
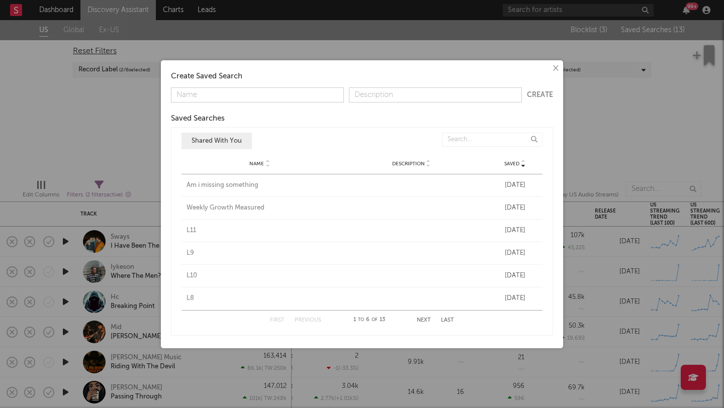
click at [190, 252] on div "L9" at bounding box center [259, 253] width 147 height 10
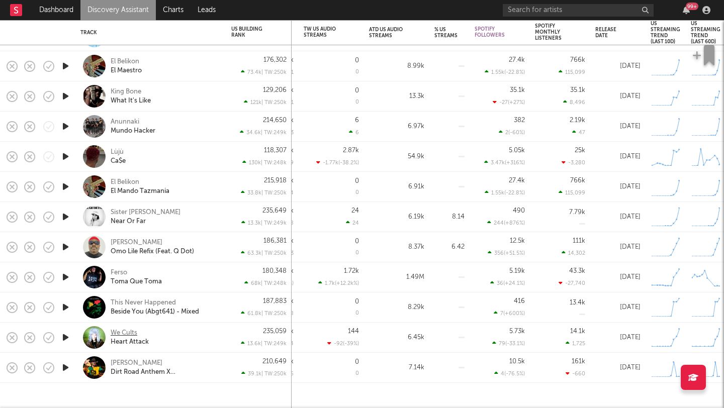
click at [128, 331] on div "We Cults" at bounding box center [124, 333] width 27 height 9
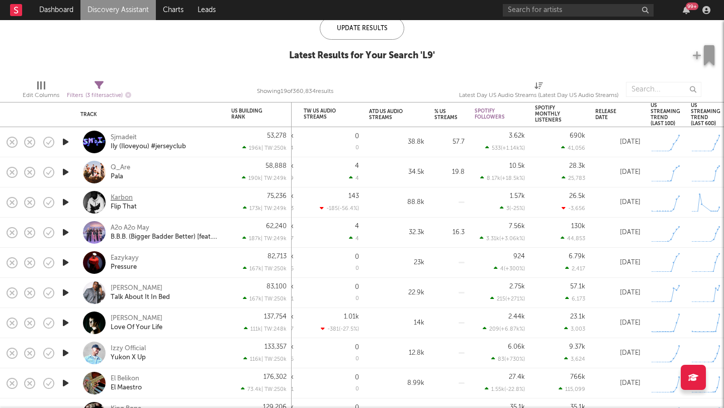
click at [125, 194] on div "Karbon" at bounding box center [122, 198] width 22 height 9
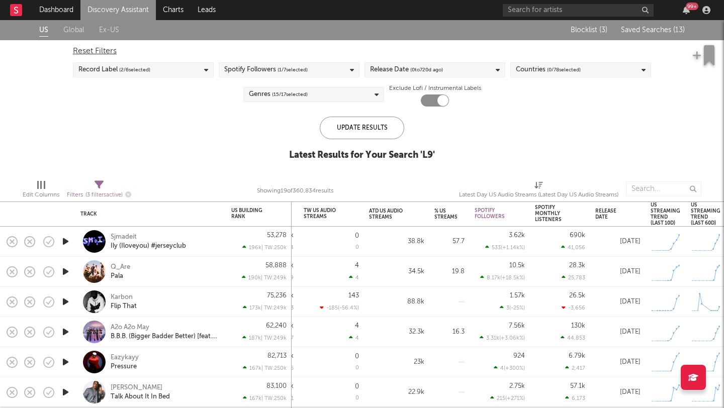
click at [647, 33] on span "Saved Searches ( 13 )" at bounding box center [653, 30] width 64 height 7
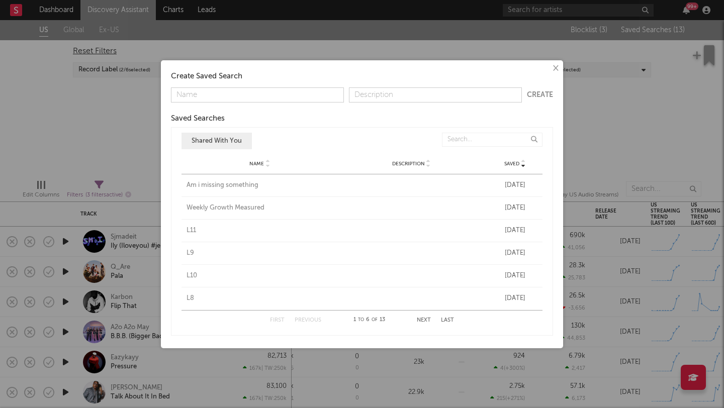
click at [191, 273] on div "L10" at bounding box center [259, 276] width 147 height 10
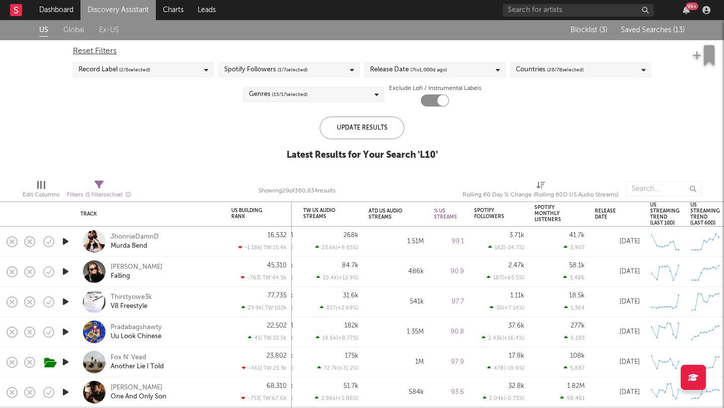
click at [635, 35] on div "Blocklist ( 3 ) Saved Searches ( 13 )" at bounding box center [622, 30] width 126 height 20
click at [635, 30] on span "Saved Searches ( 13 )" at bounding box center [653, 30] width 64 height 7
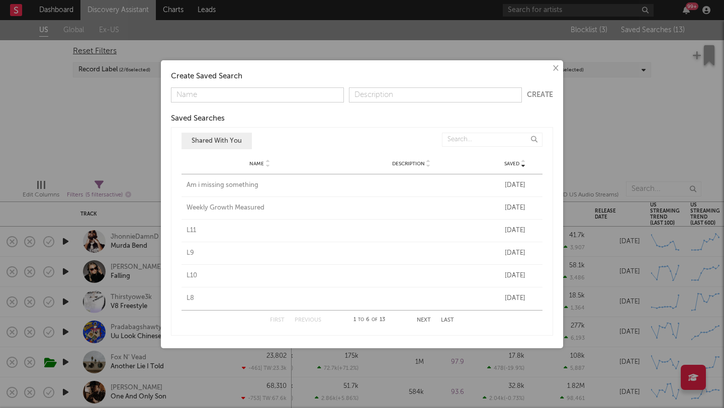
click at [190, 298] on div "L8" at bounding box center [259, 299] width 147 height 10
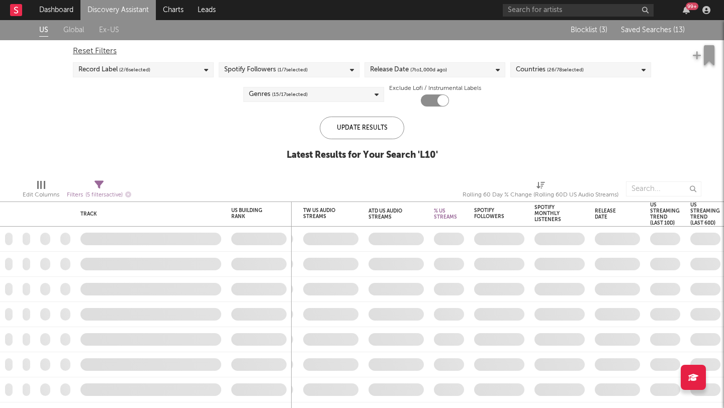
checkbox input "false"
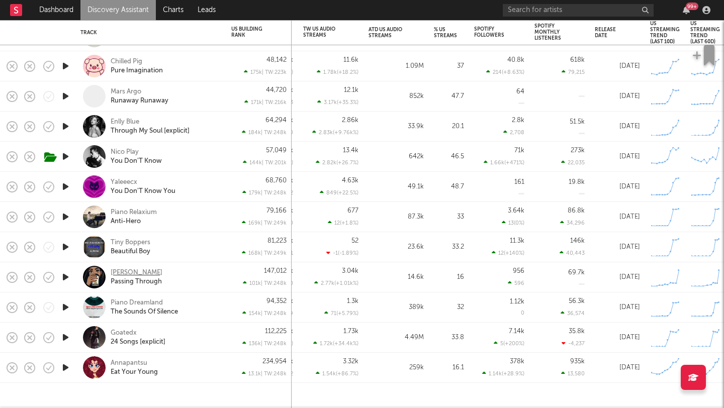
click at [139, 272] on div "[PERSON_NAME]" at bounding box center [137, 272] width 52 height 9
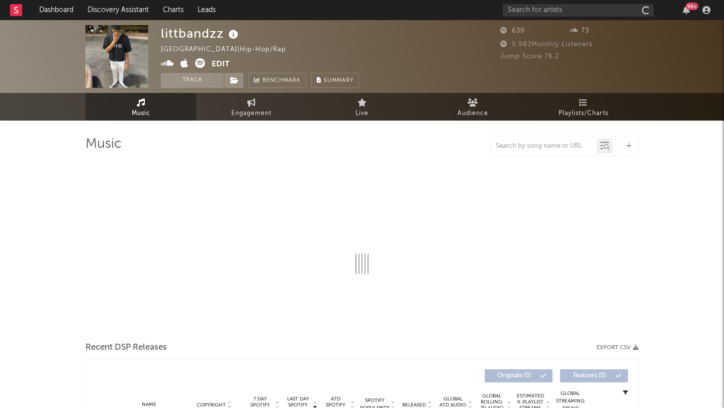
select select "1w"
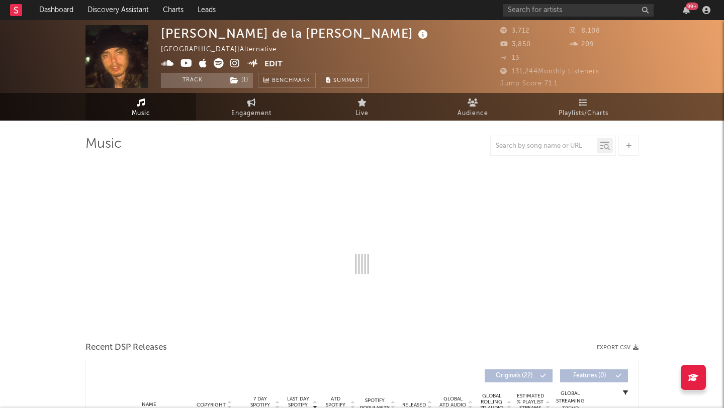
select select "6m"
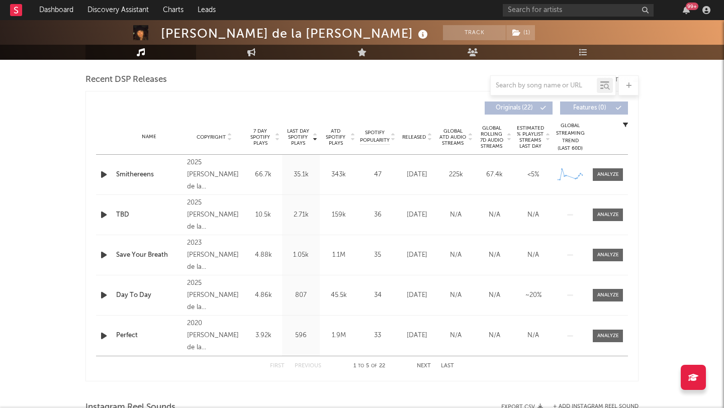
scroll to position [377, 0]
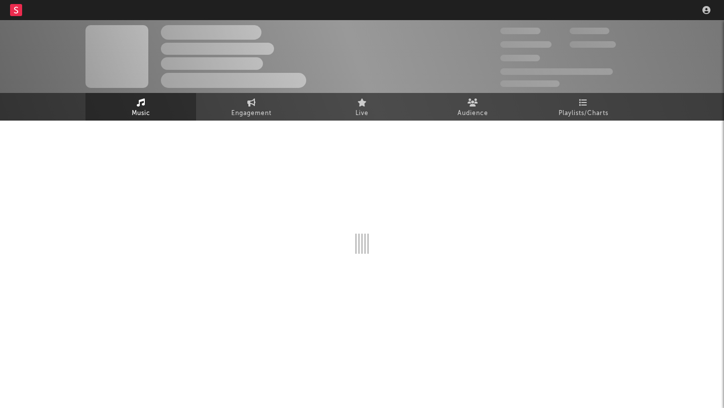
select select "1w"
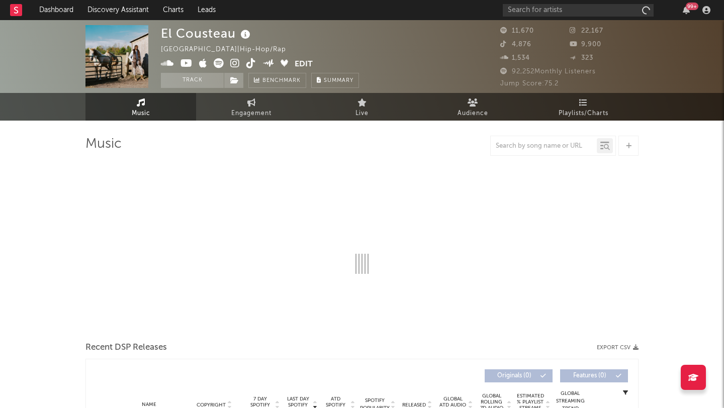
select select "6m"
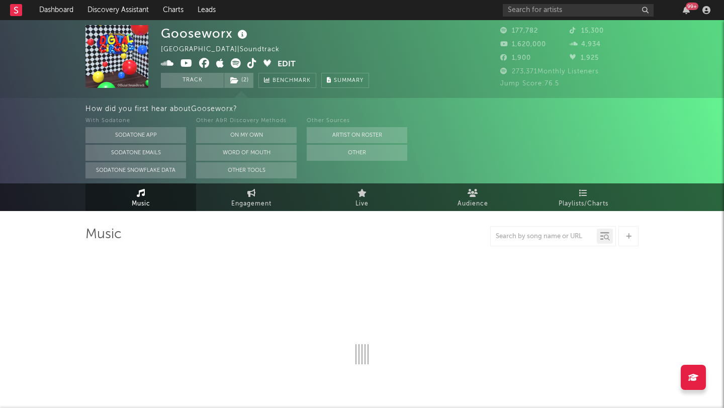
select select "6m"
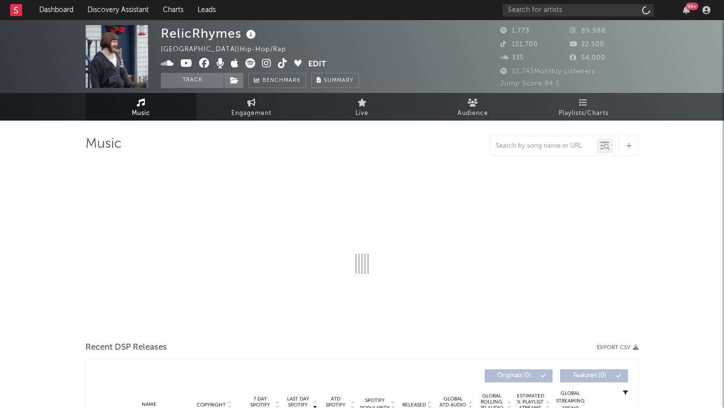
select select "6m"
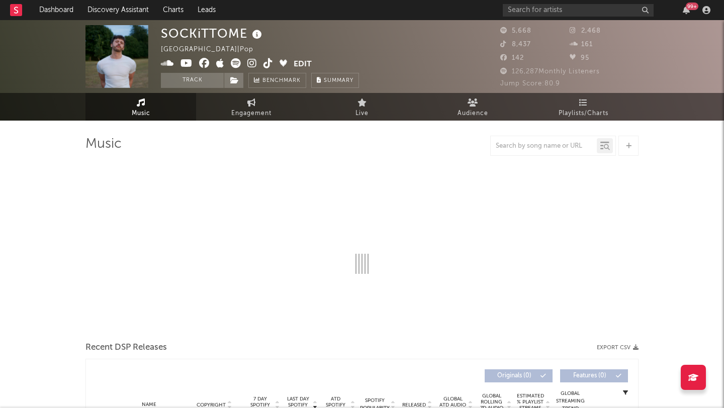
select select "1w"
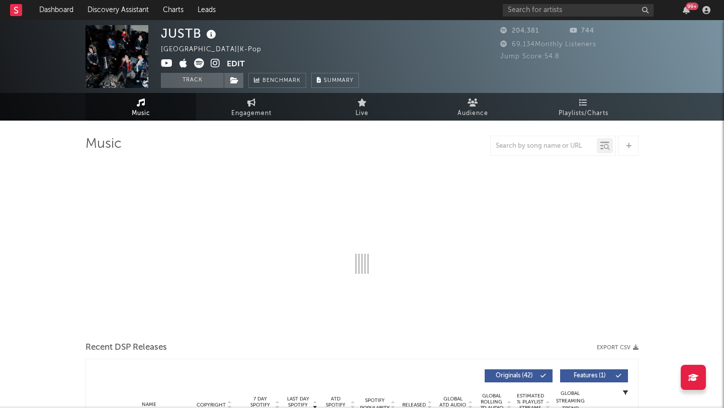
select select "6m"
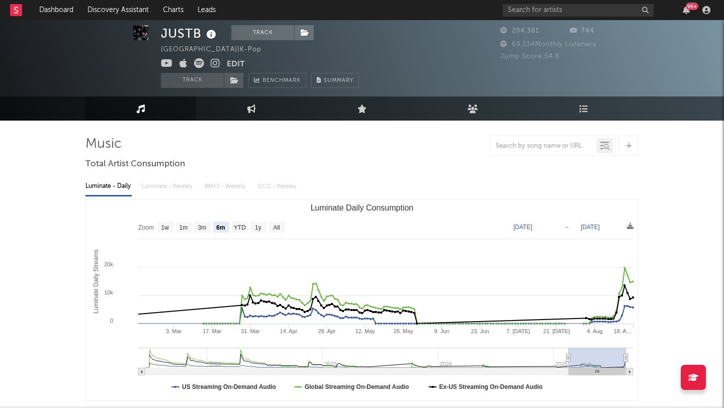
scroll to position [32, 0]
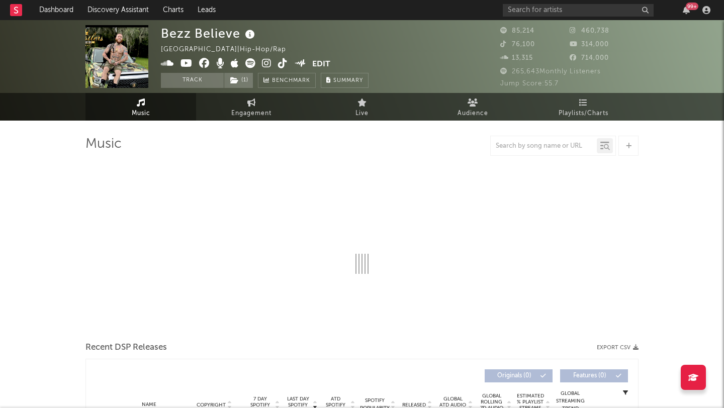
select select "6m"
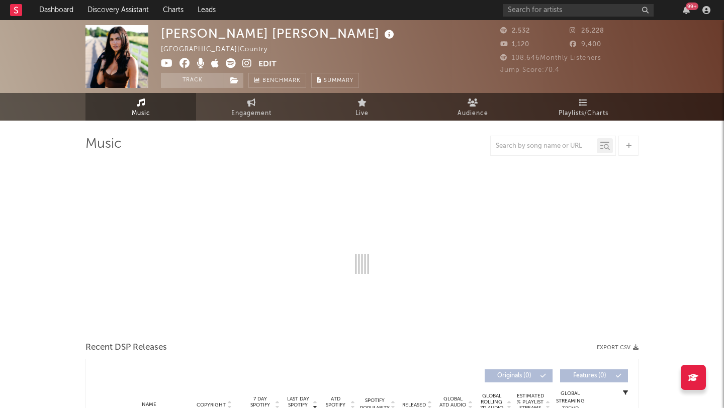
select select "1w"
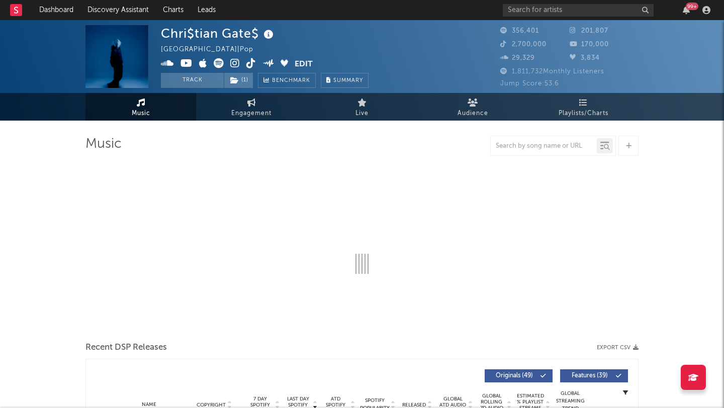
select select "6m"
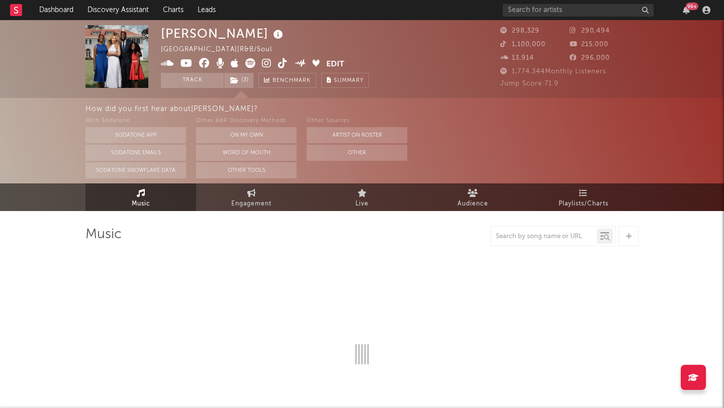
select select "6m"
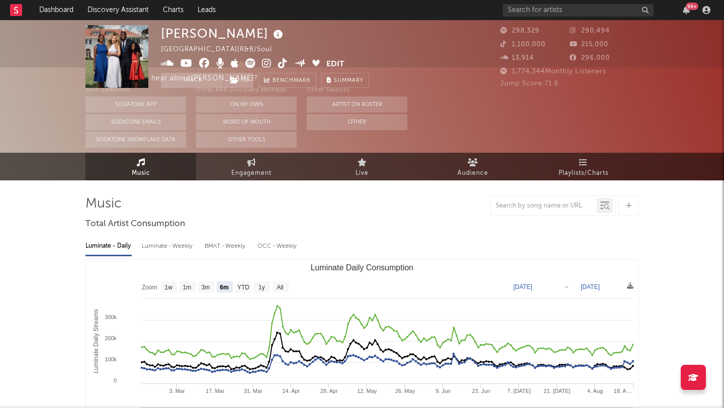
scroll to position [60, 0]
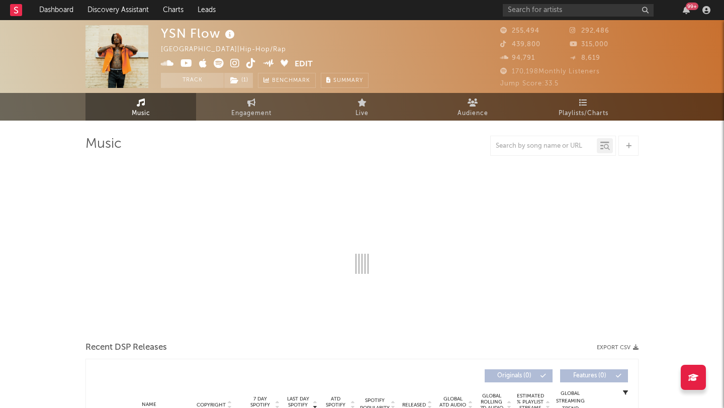
select select "6m"
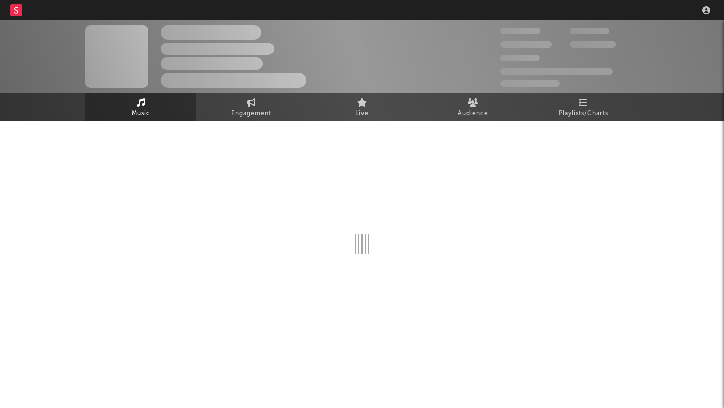
select select "6m"
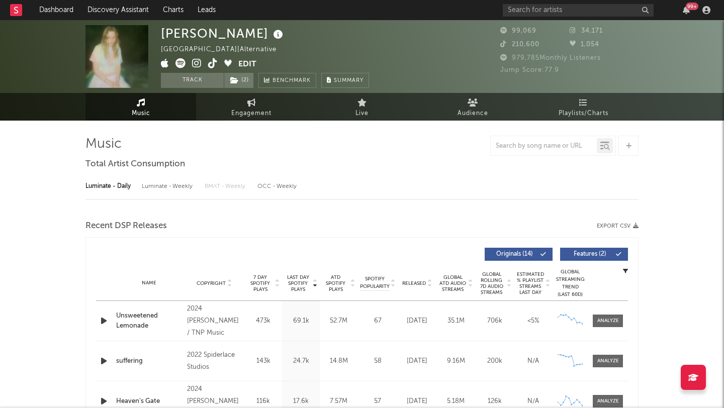
select select "6m"
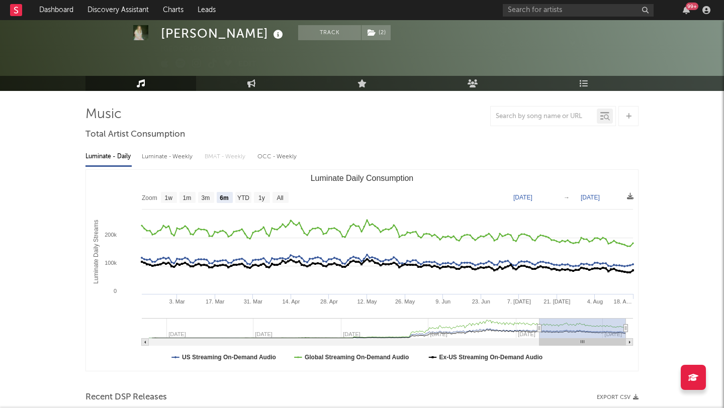
scroll to position [37, 0]
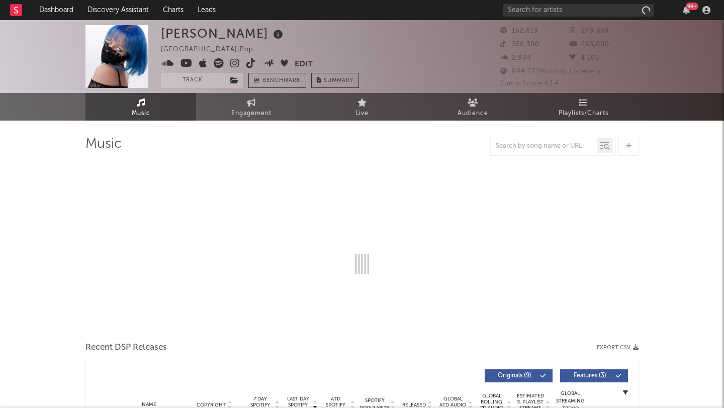
select select "6m"
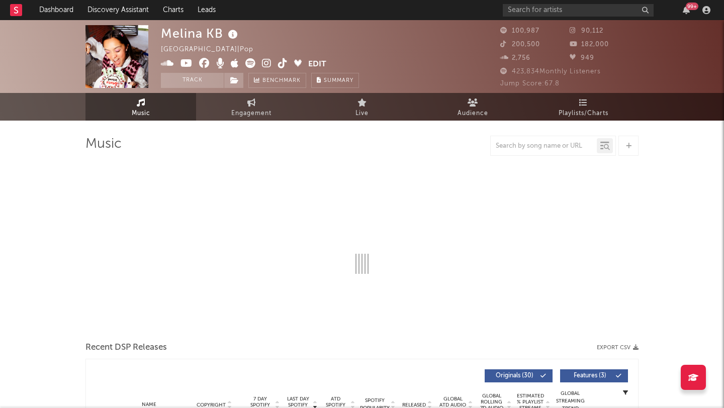
select select "6m"
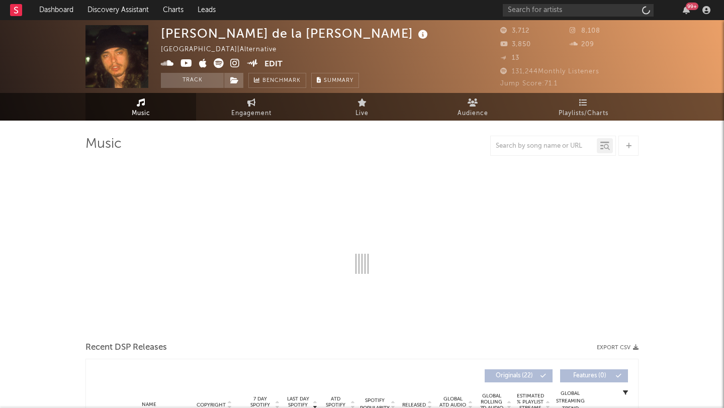
select select "6m"
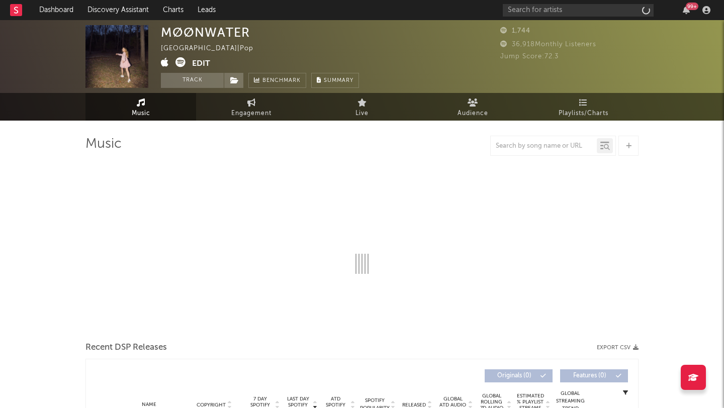
select select "1w"
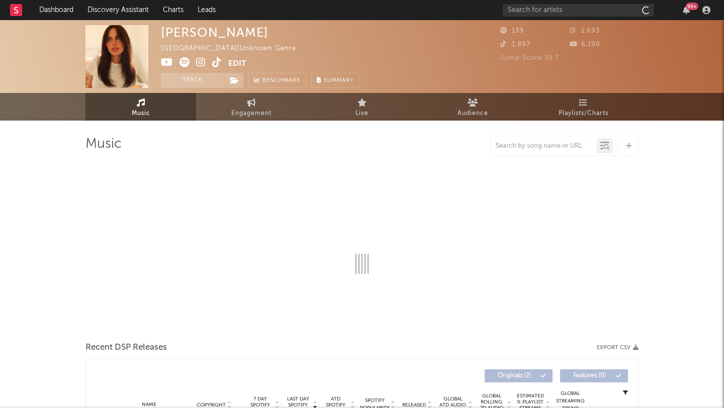
select select "1w"
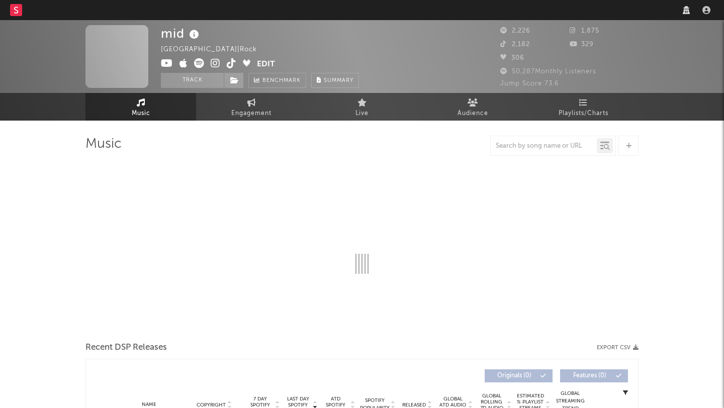
select select "6m"
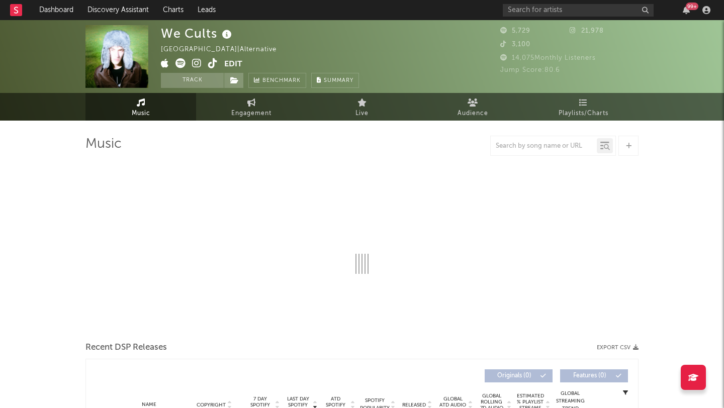
select select "1w"
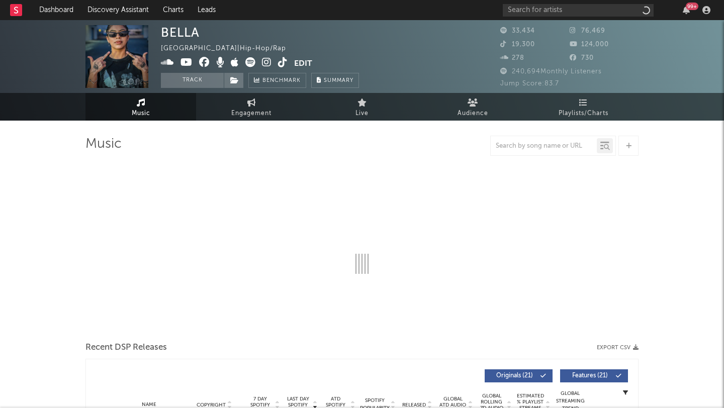
select select "6m"
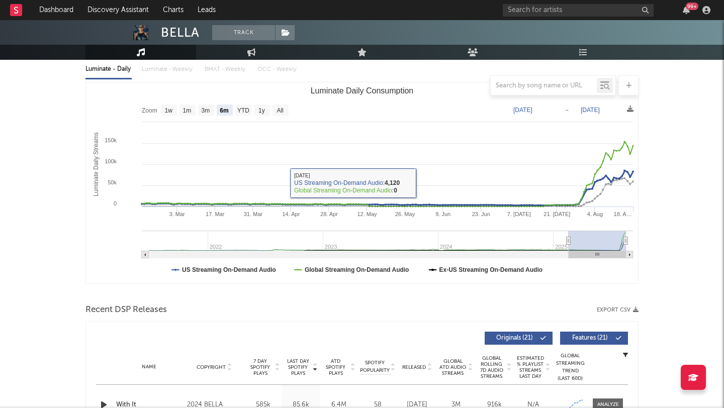
scroll to position [121, 0]
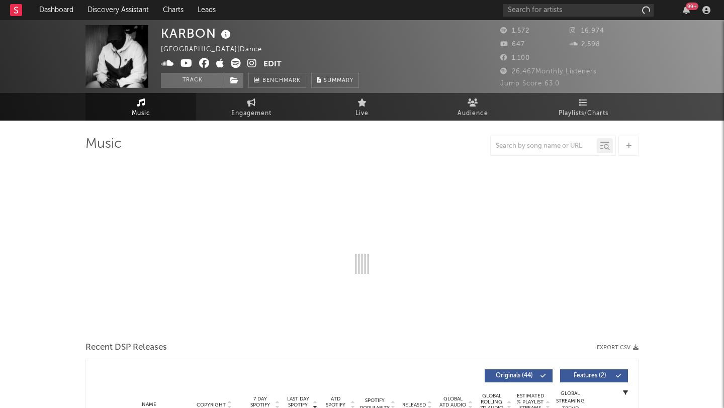
select select "6m"
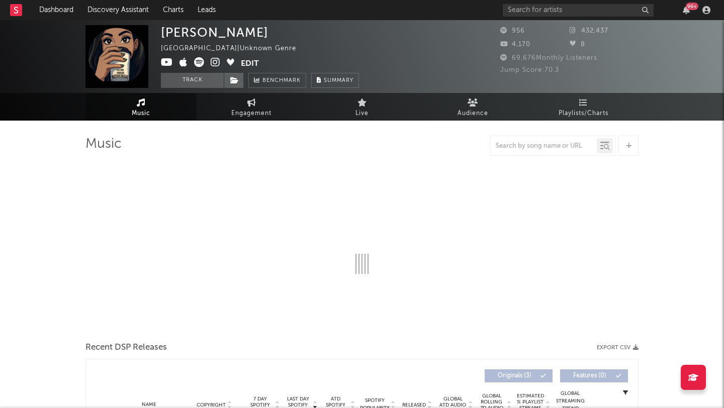
select select "1w"
